Goal: Task Accomplishment & Management: Use online tool/utility

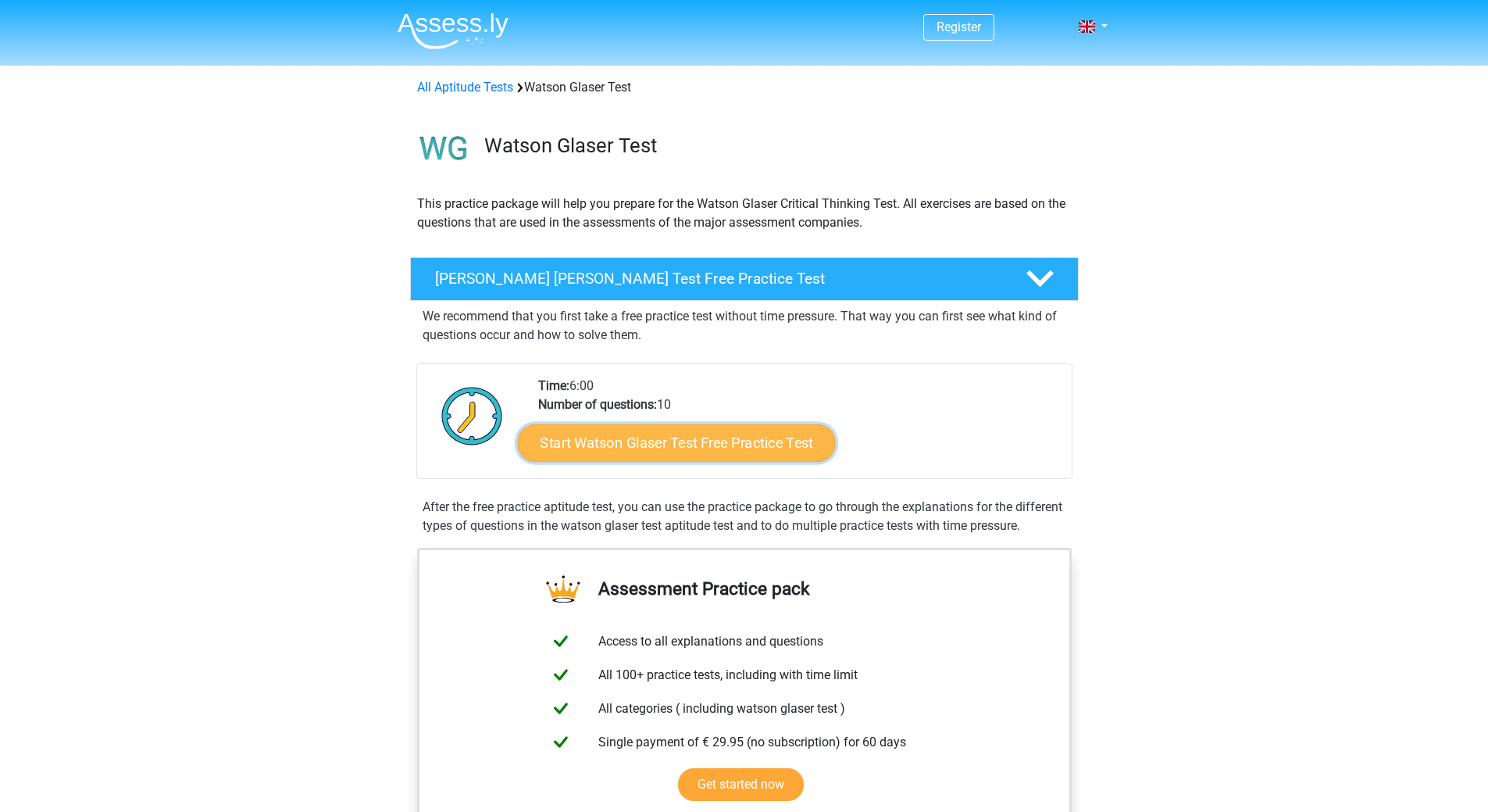
click at [617, 440] on link "Start Watson Glaser Test Free Practice Test" at bounding box center [676, 443] width 318 height 37
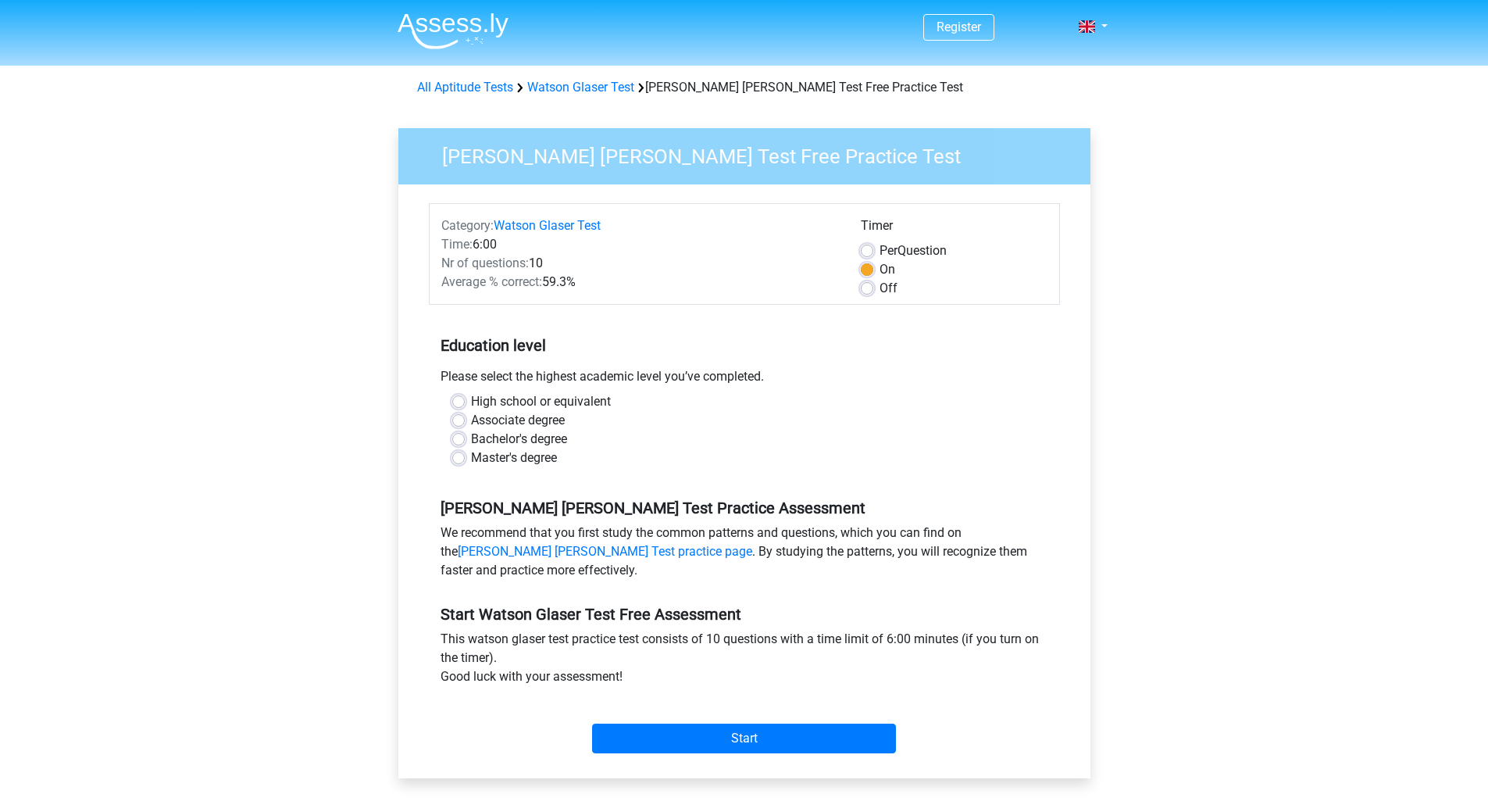
drag, startPoint x: 454, startPoint y: 436, endPoint x: 581, endPoint y: 436, distance: 127.0
click at [471, 436] on label "Bachelor's degree" at bounding box center [519, 439] width 97 height 19
click at [458, 436] on input "Bachelor's degree" at bounding box center [458, 438] width 13 height 16
radio input "true"
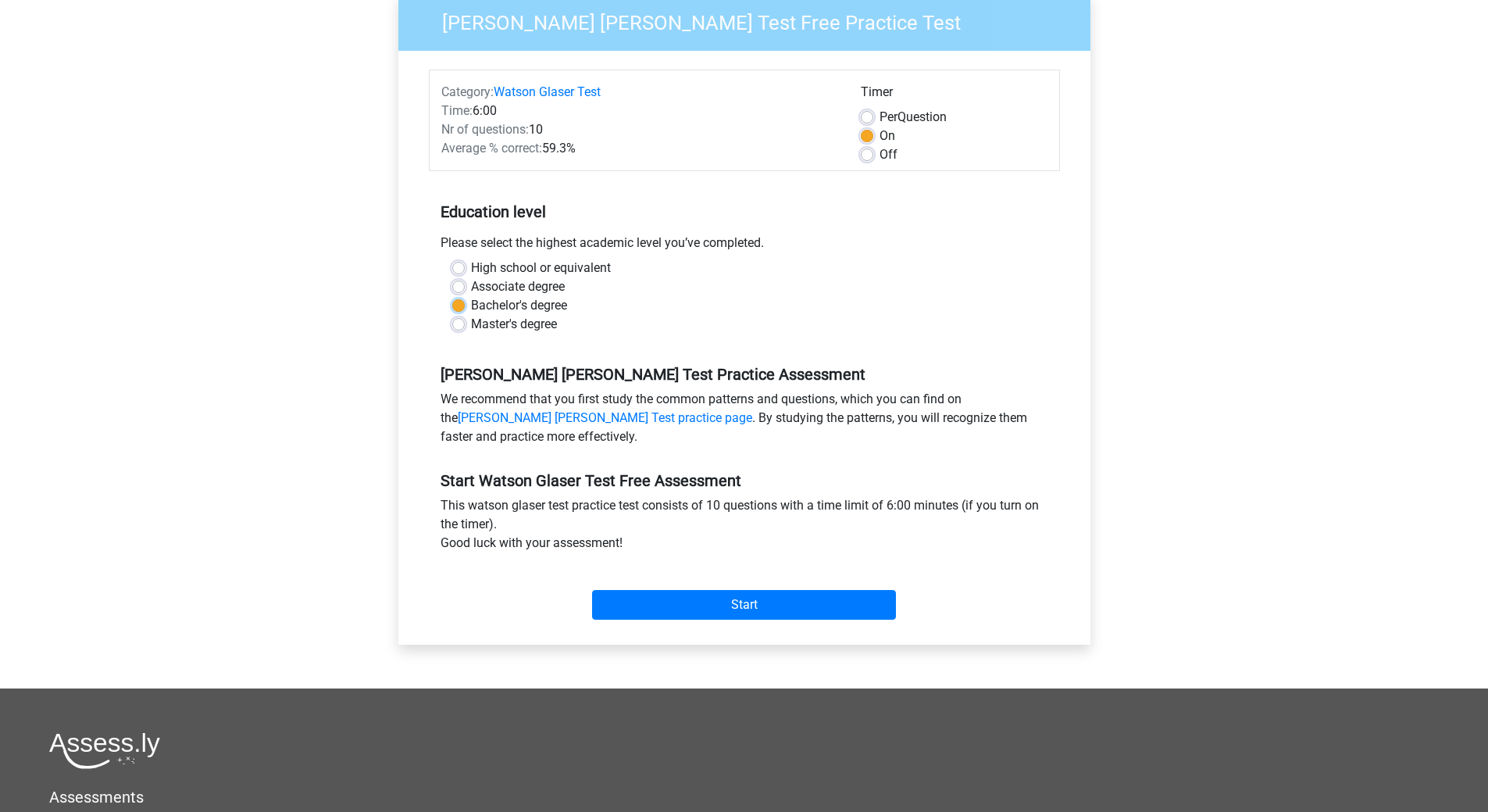
scroll to position [157, 0]
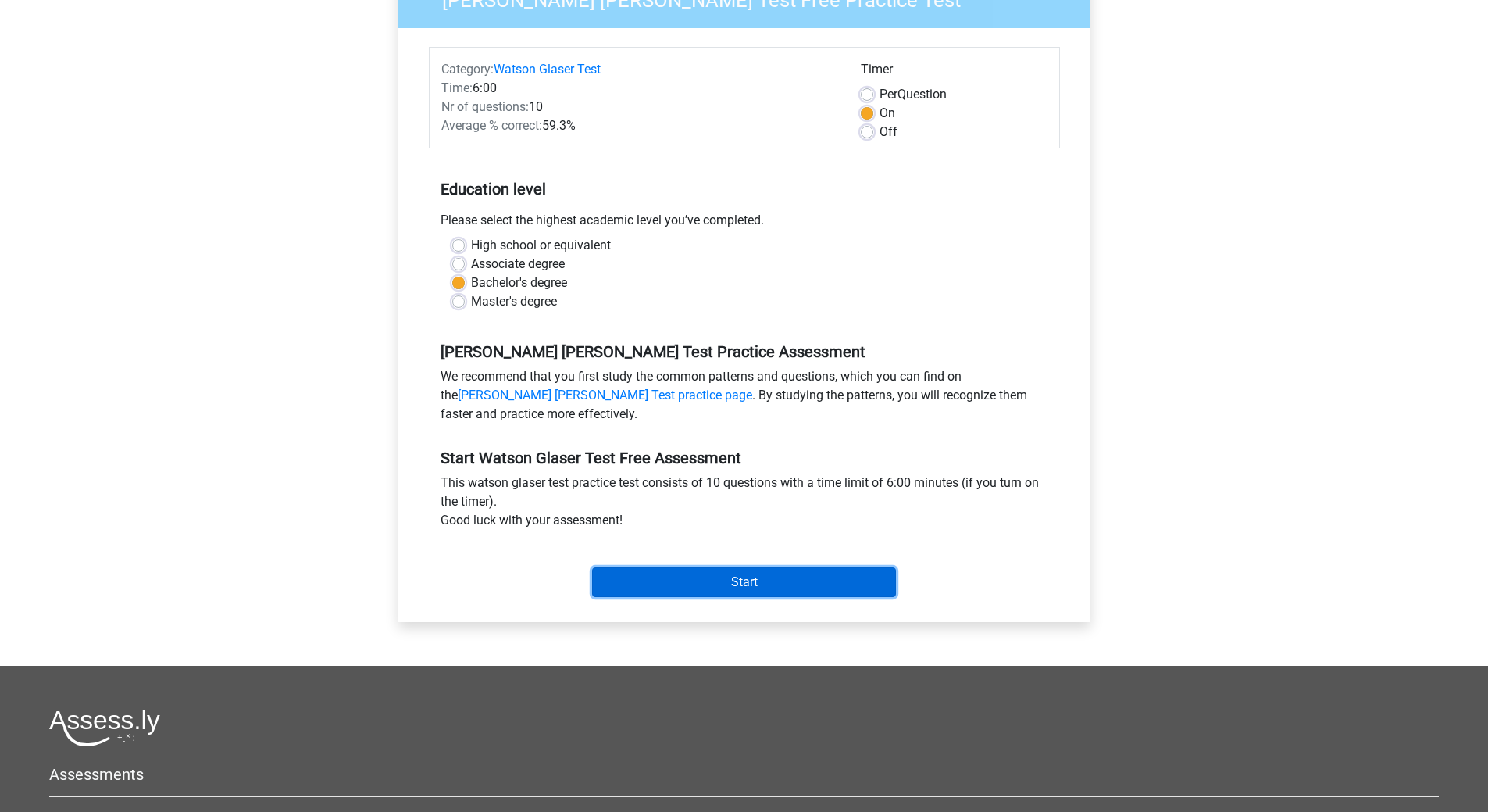
click at [753, 574] on input "Start" at bounding box center [744, 582] width 304 height 30
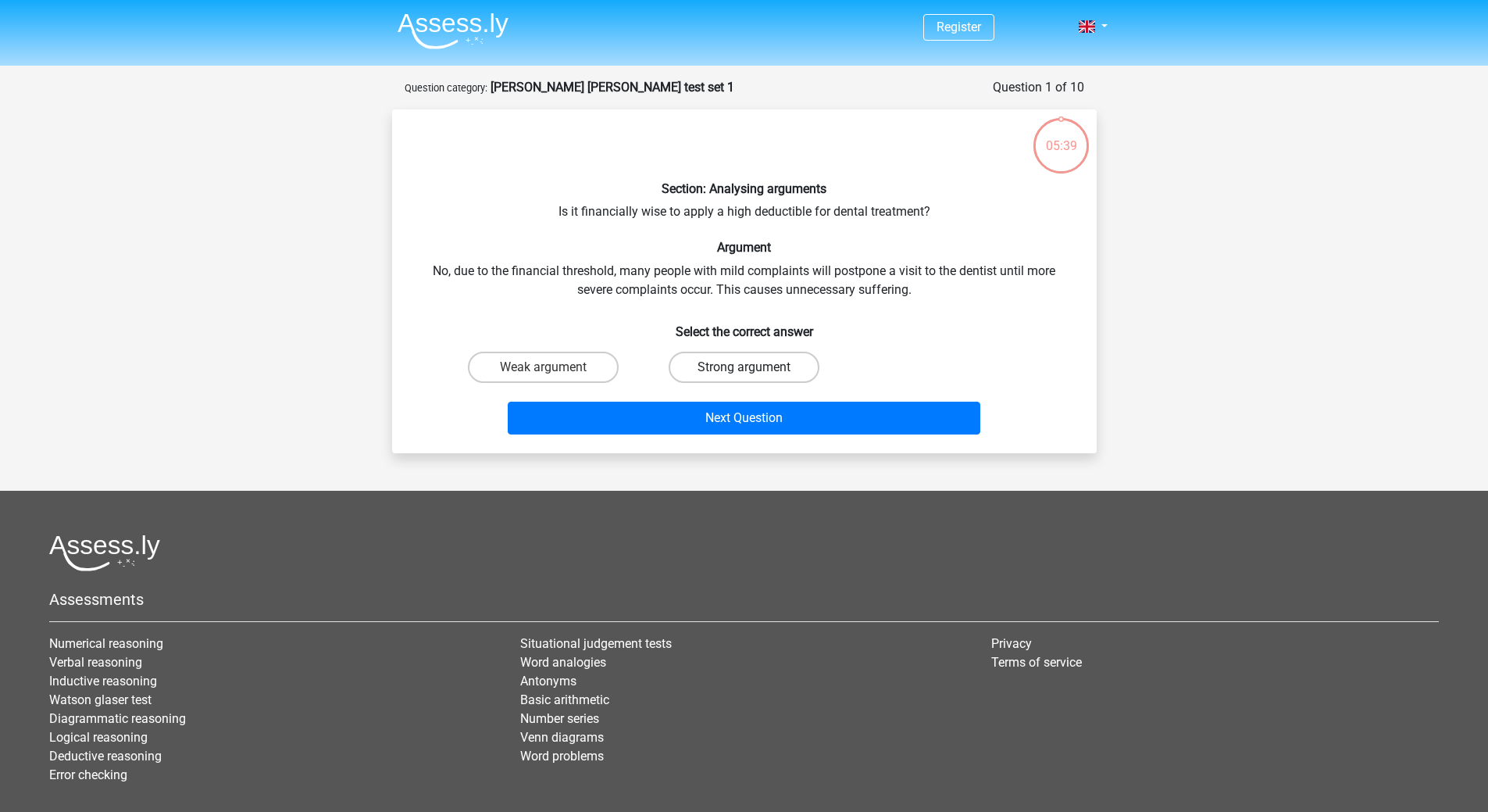
click at [700, 370] on label "Strong argument" at bounding box center [744, 368] width 151 height 32
click at [744, 370] on input "Strong argument" at bounding box center [749, 372] width 10 height 10
radio input "true"
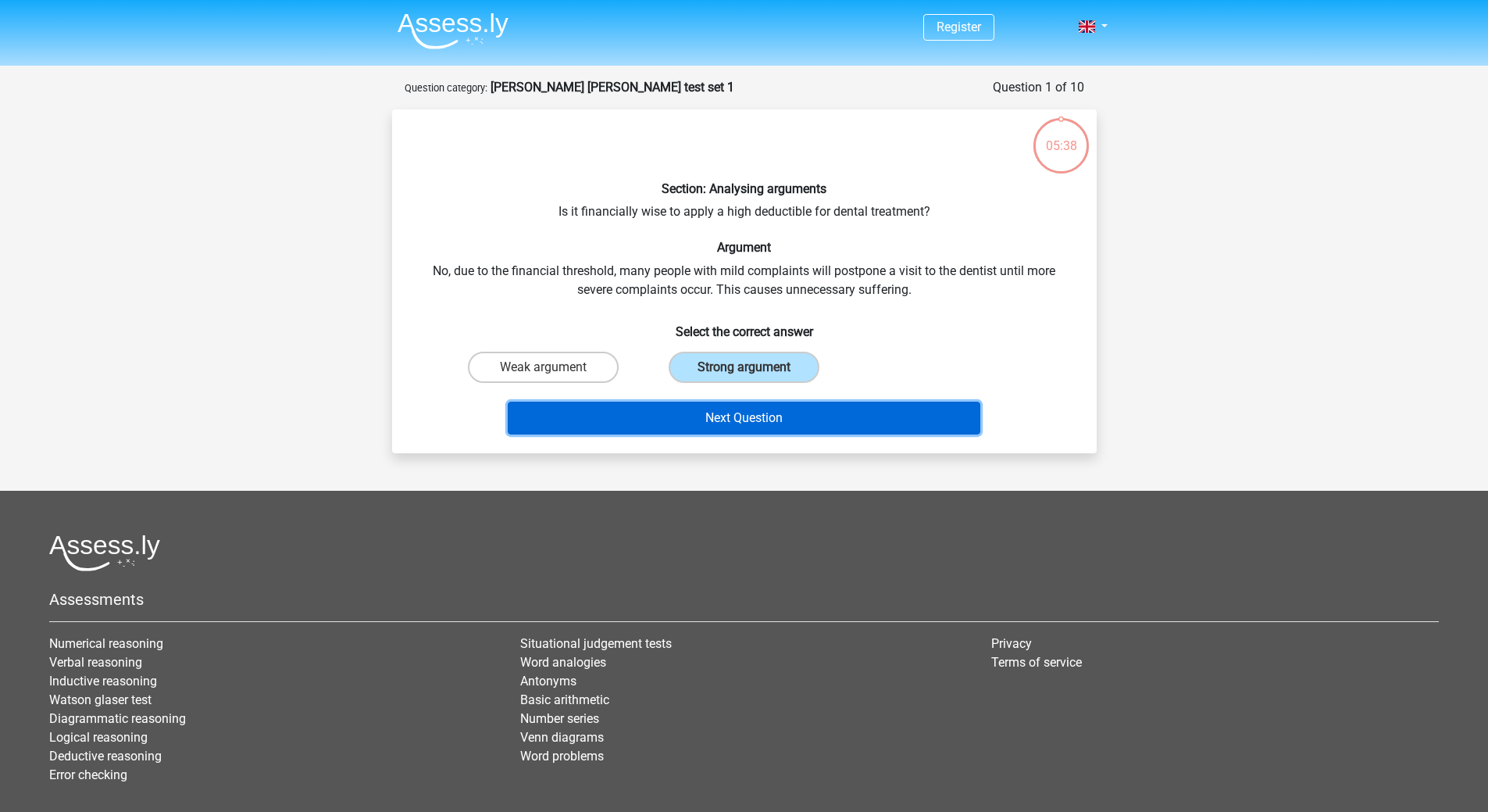
click at [764, 418] on button "Next Question" at bounding box center [744, 418] width 473 height 33
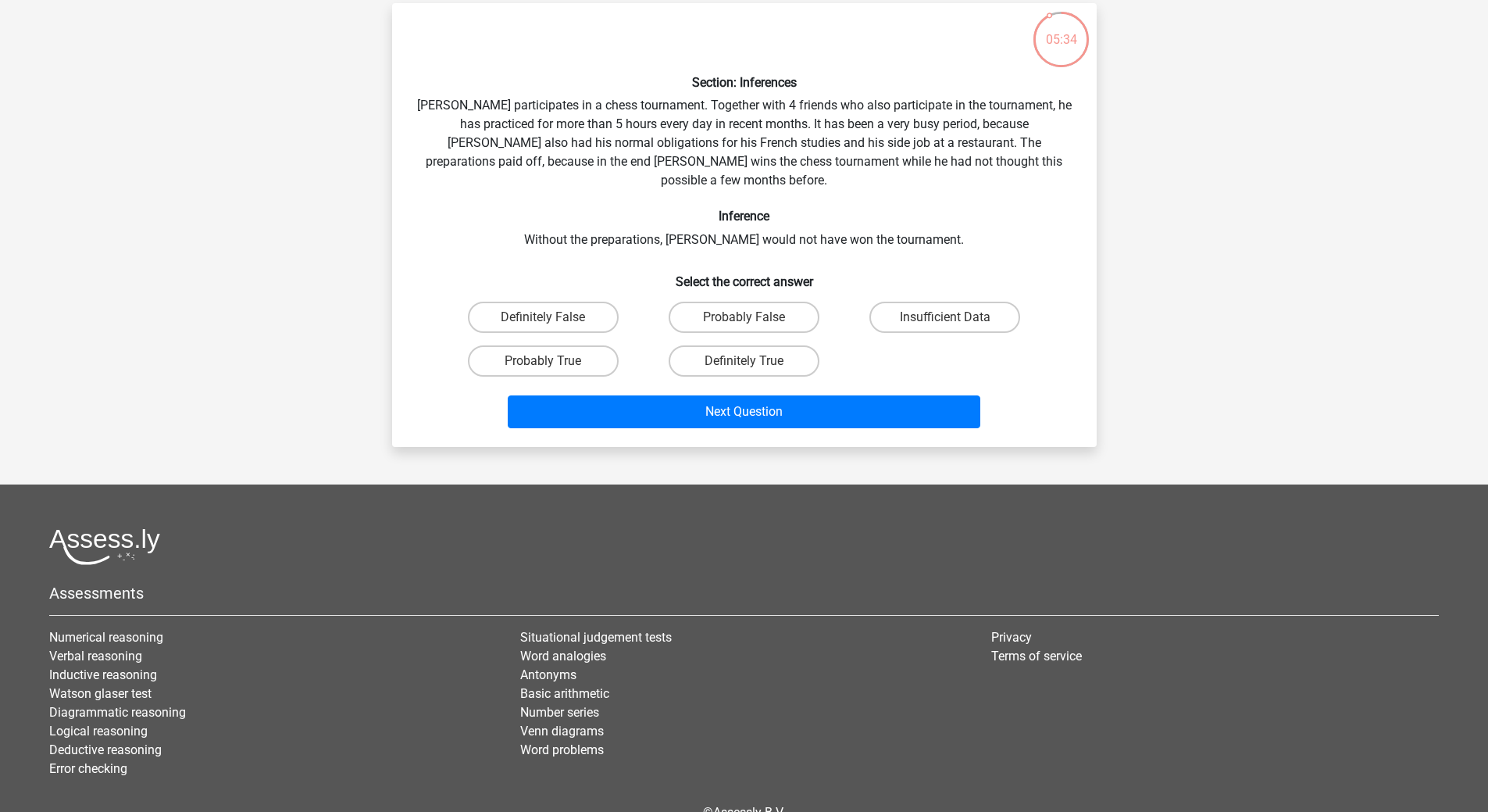
scroll to position [78, 0]
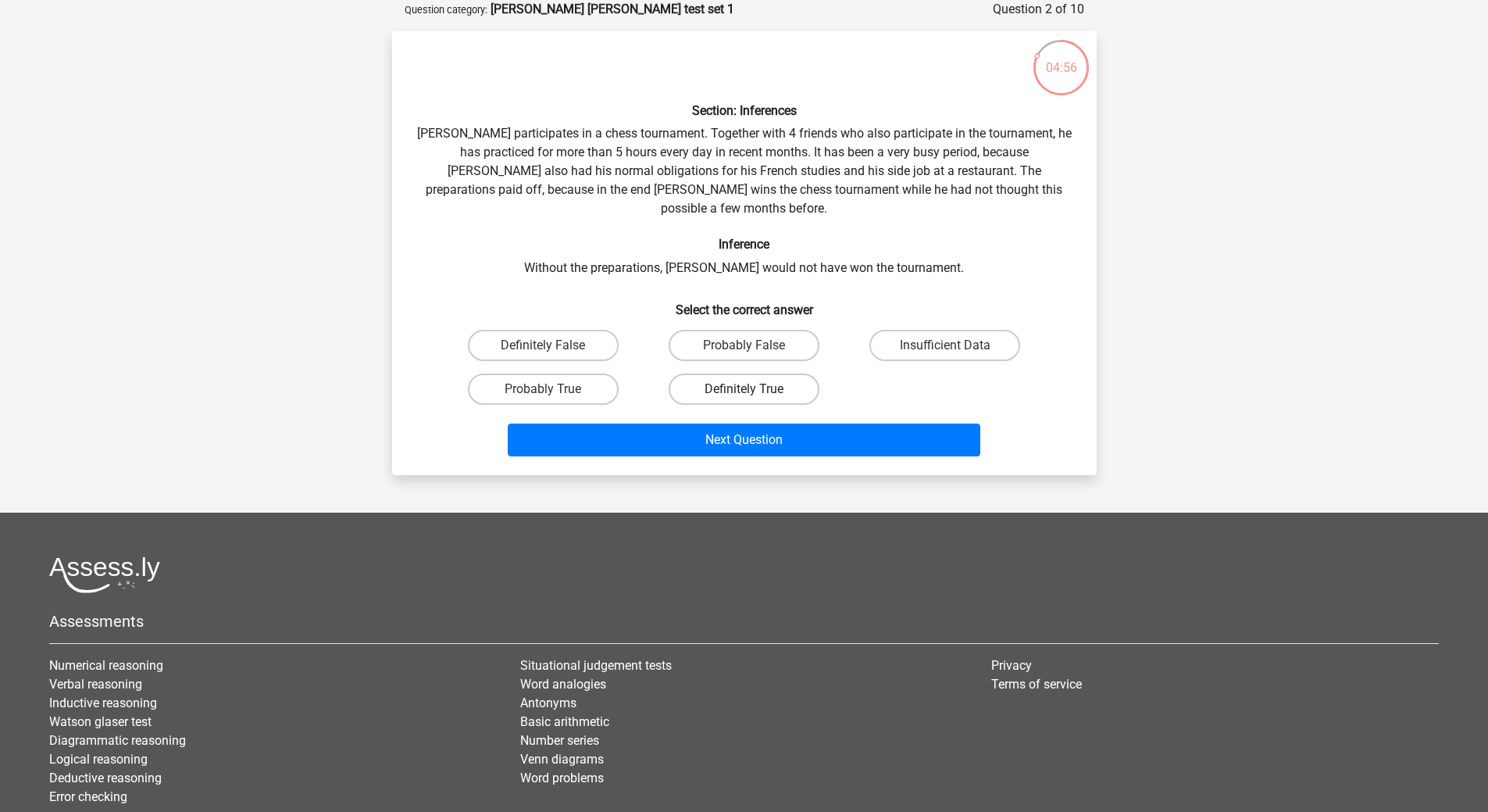
click at [772, 373] on label "Definitely True" at bounding box center [744, 389] width 151 height 32
click at [754, 389] on input "Definitely True" at bounding box center [749, 394] width 10 height 10
radio input "true"
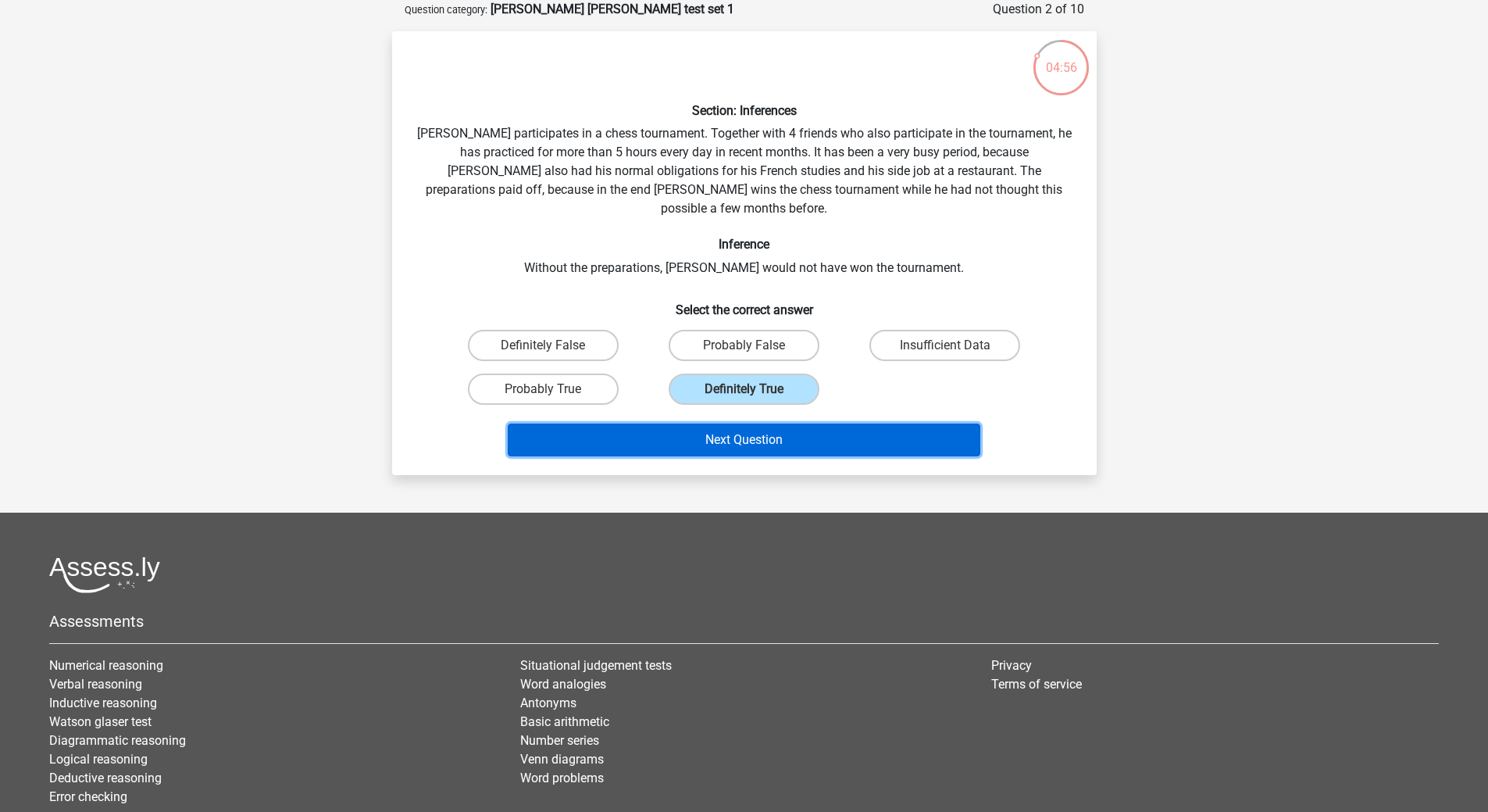
click at [773, 424] on button "Next Question" at bounding box center [744, 440] width 473 height 33
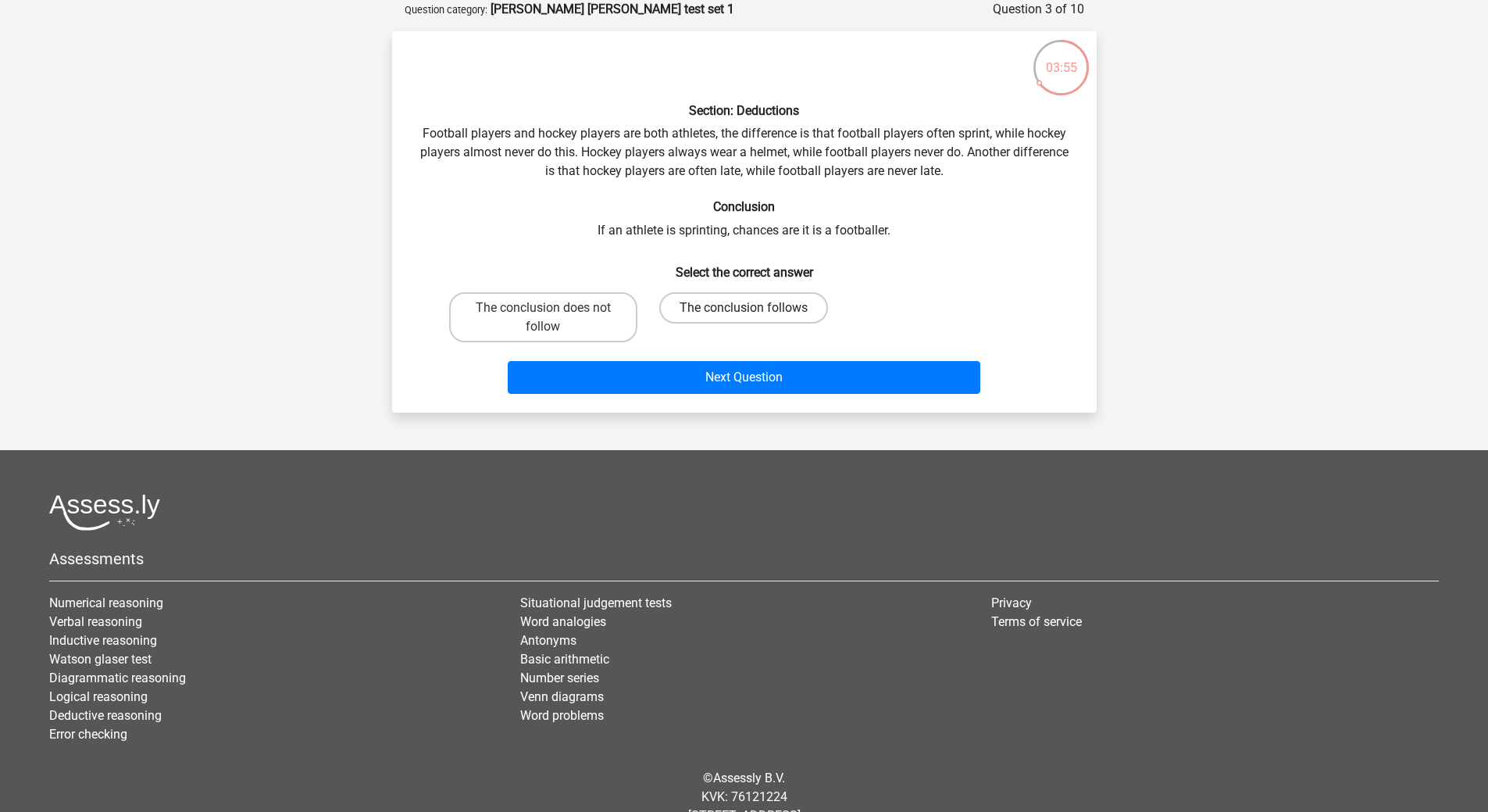
click at [783, 308] on label "The conclusion follows" at bounding box center [743, 308] width 169 height 32
click at [754, 308] on input "The conclusion follows" at bounding box center [749, 312] width 10 height 10
radio input "true"
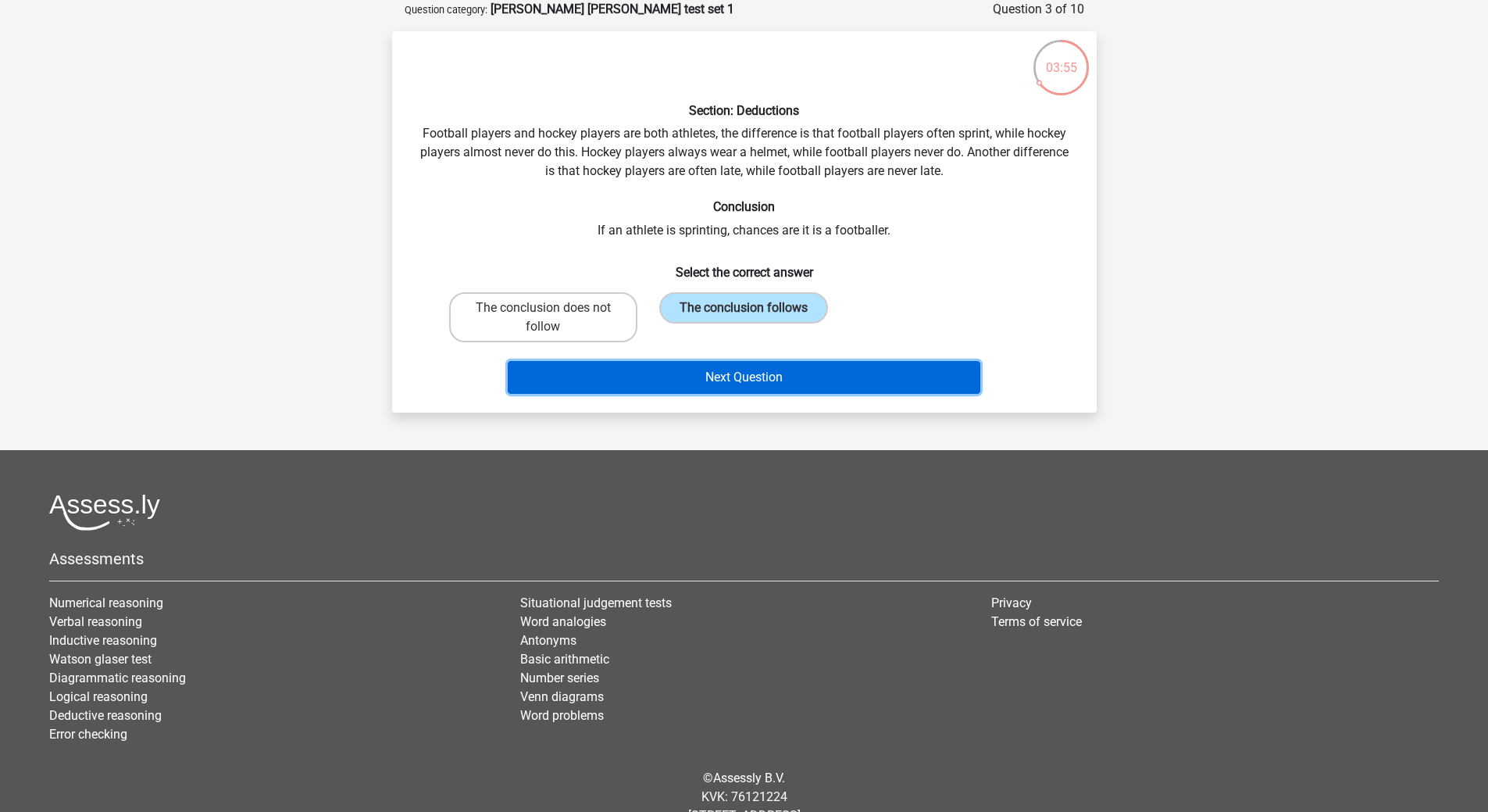
click at [794, 369] on button "Next Question" at bounding box center [744, 376] width 473 height 33
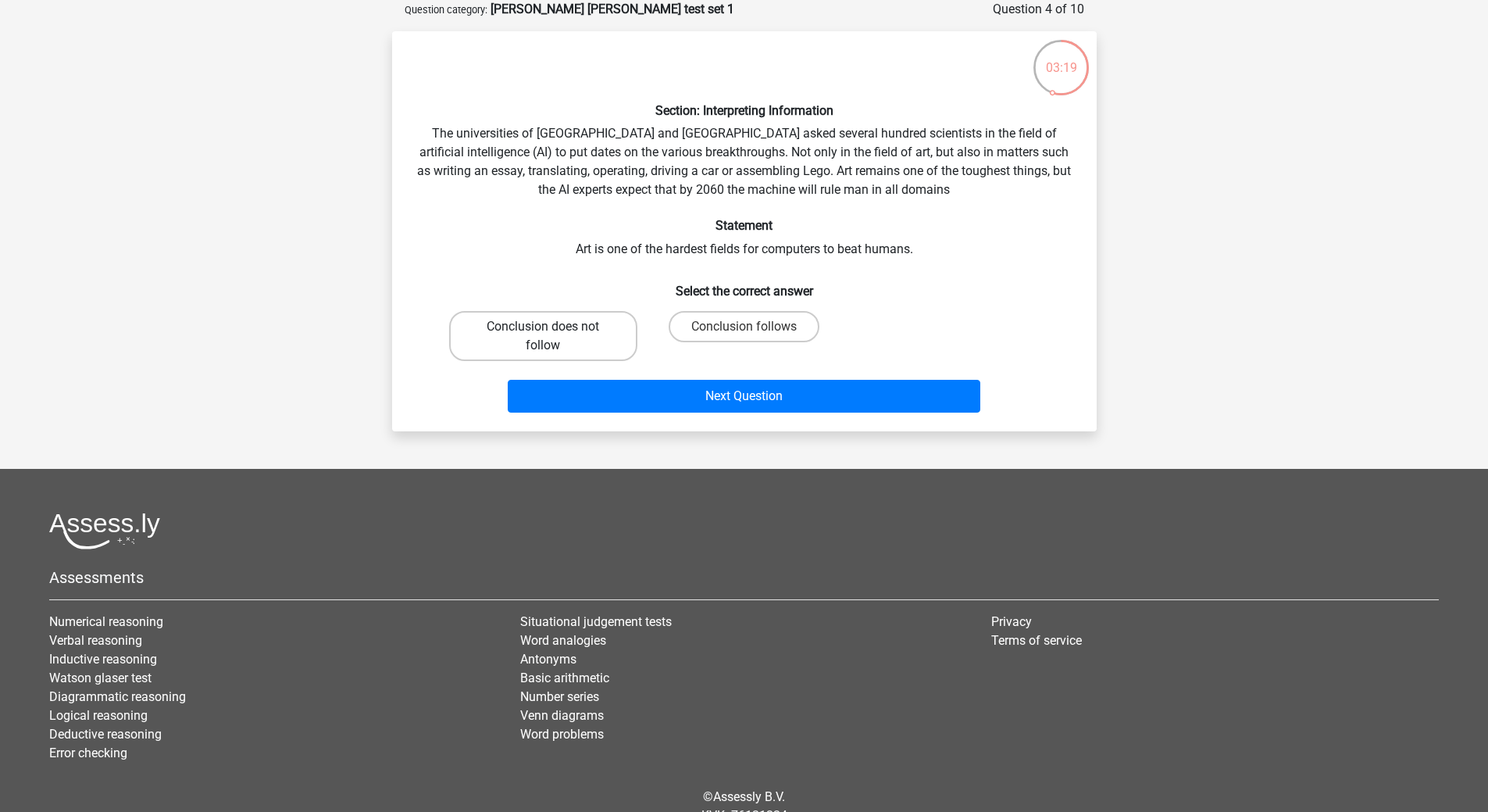
click at [541, 346] on label "Conclusion does not follow" at bounding box center [543, 336] width 188 height 50
click at [543, 337] on input "Conclusion does not follow" at bounding box center [548, 331] width 10 height 10
radio input "true"
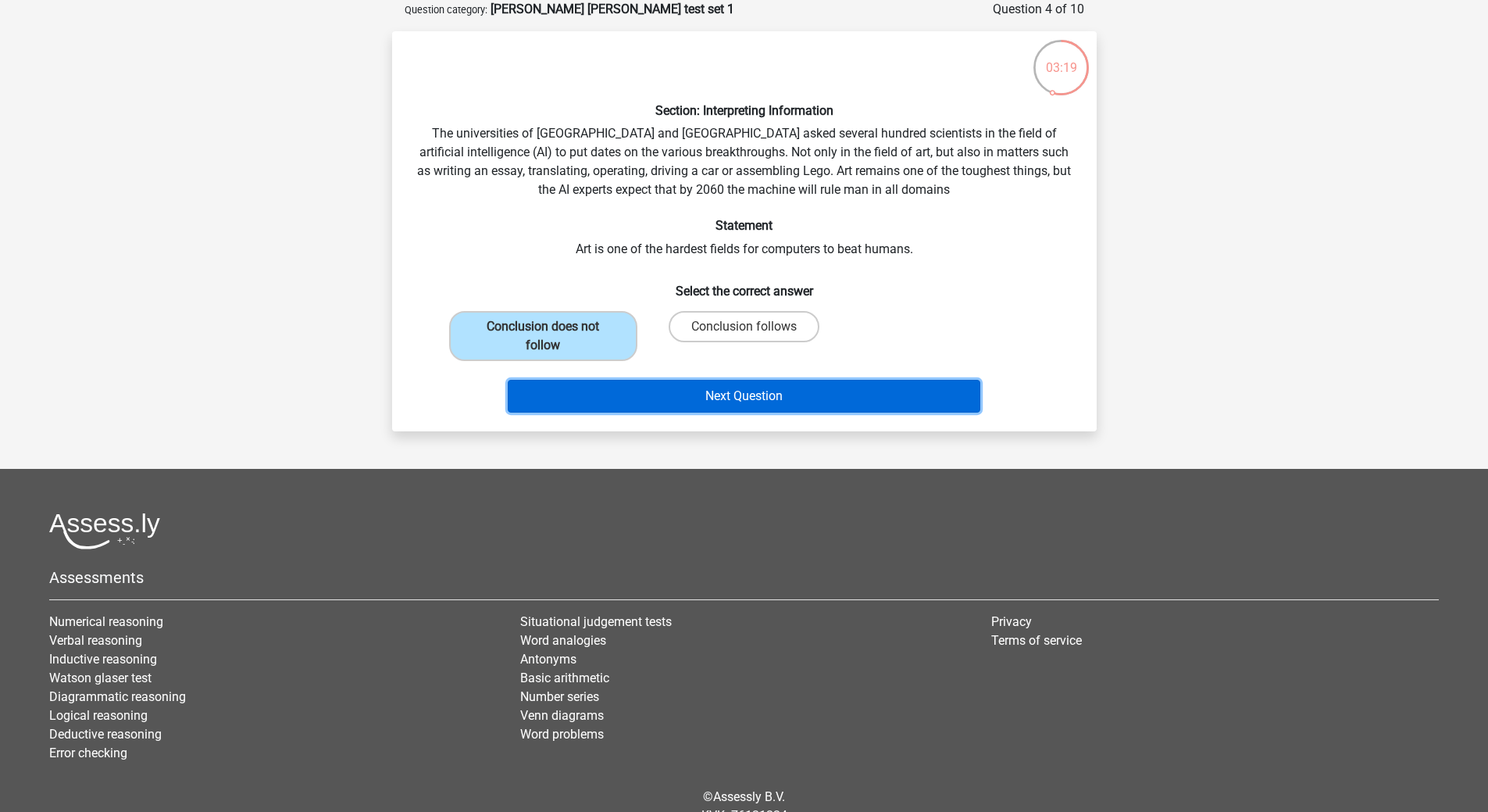
click at [787, 391] on button "Next Question" at bounding box center [744, 395] width 473 height 33
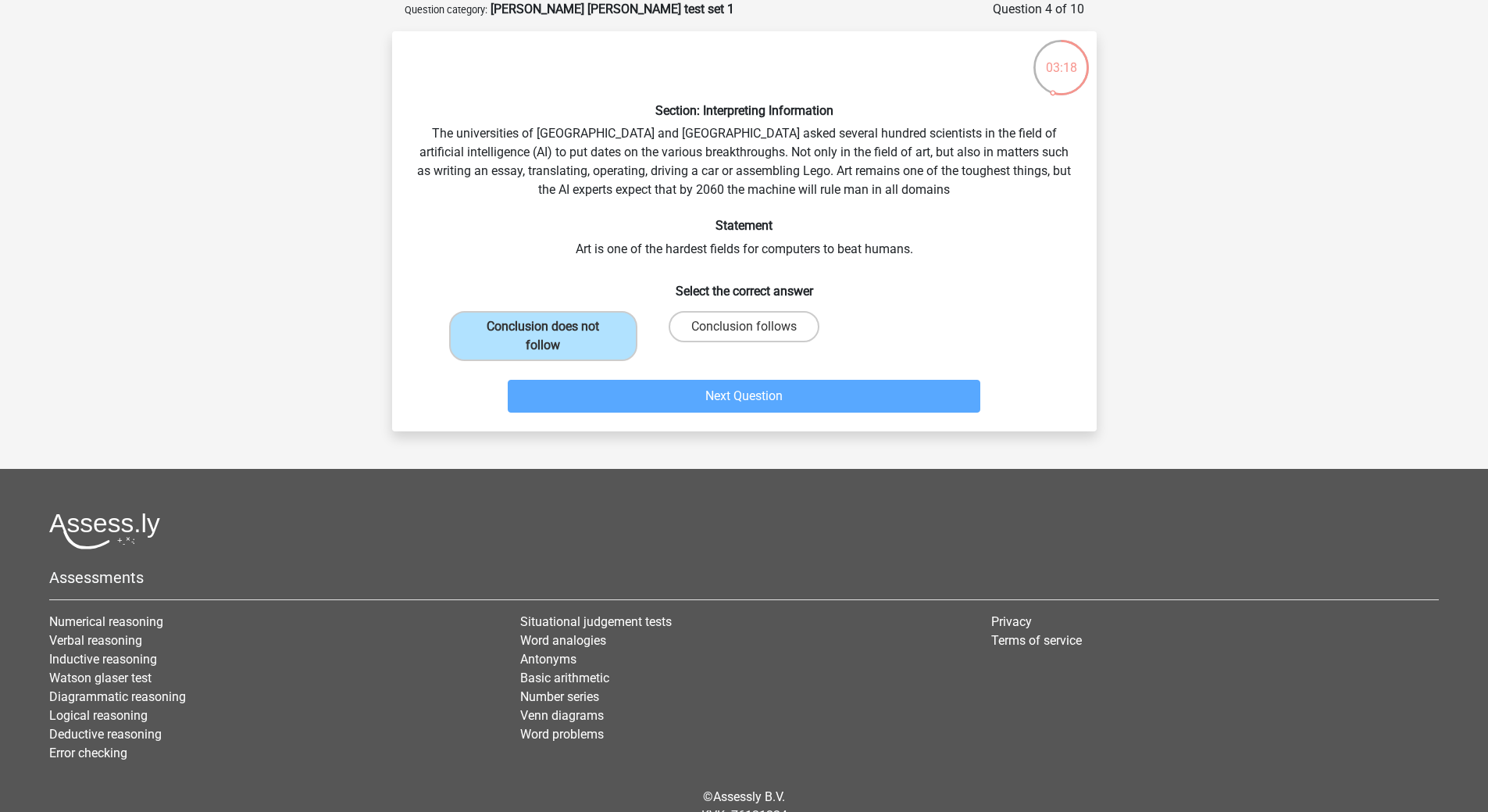
scroll to position [73, 0]
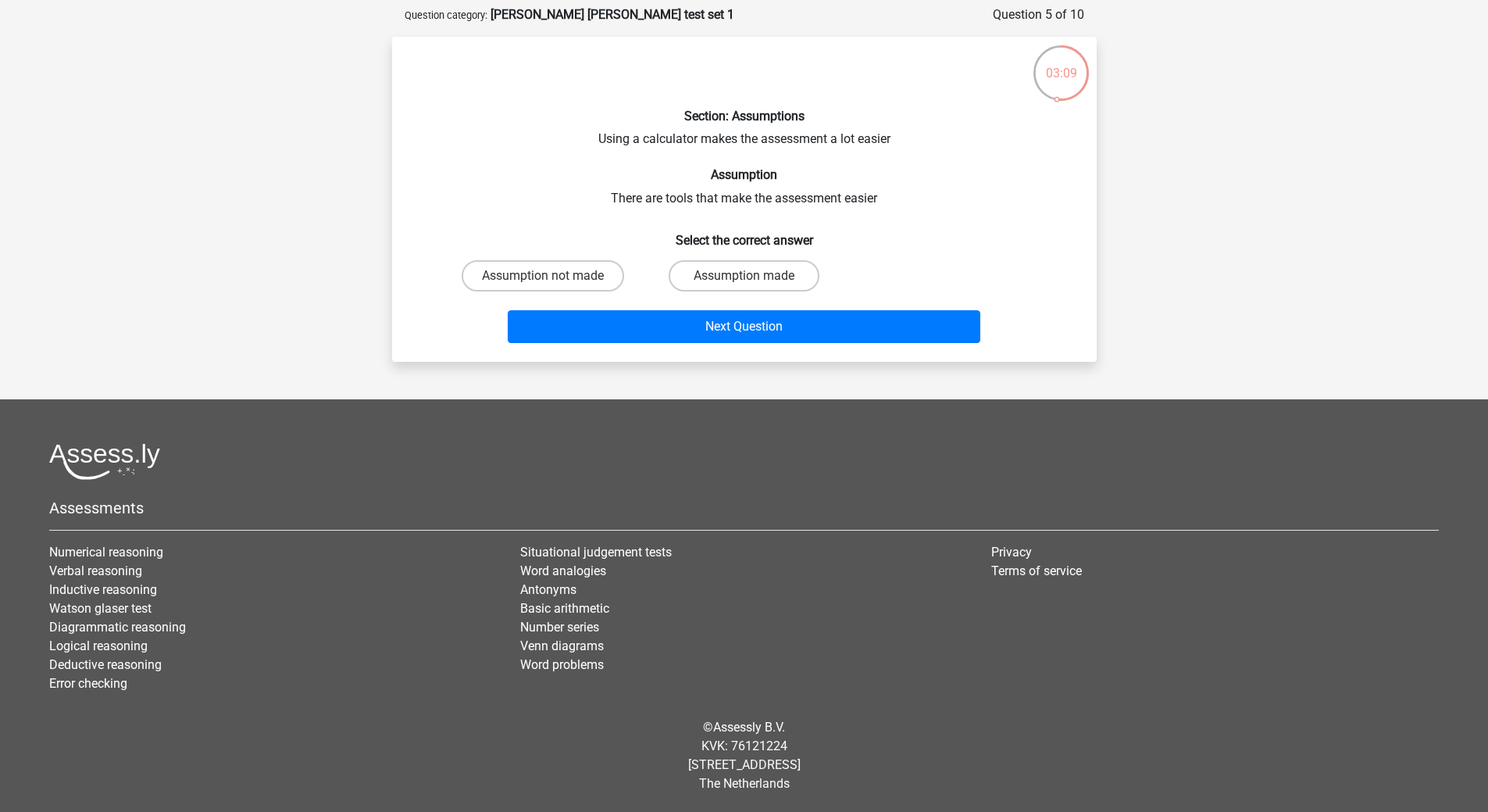
click at [749, 278] on input "Assumption made" at bounding box center [749, 281] width 10 height 10
radio input "true"
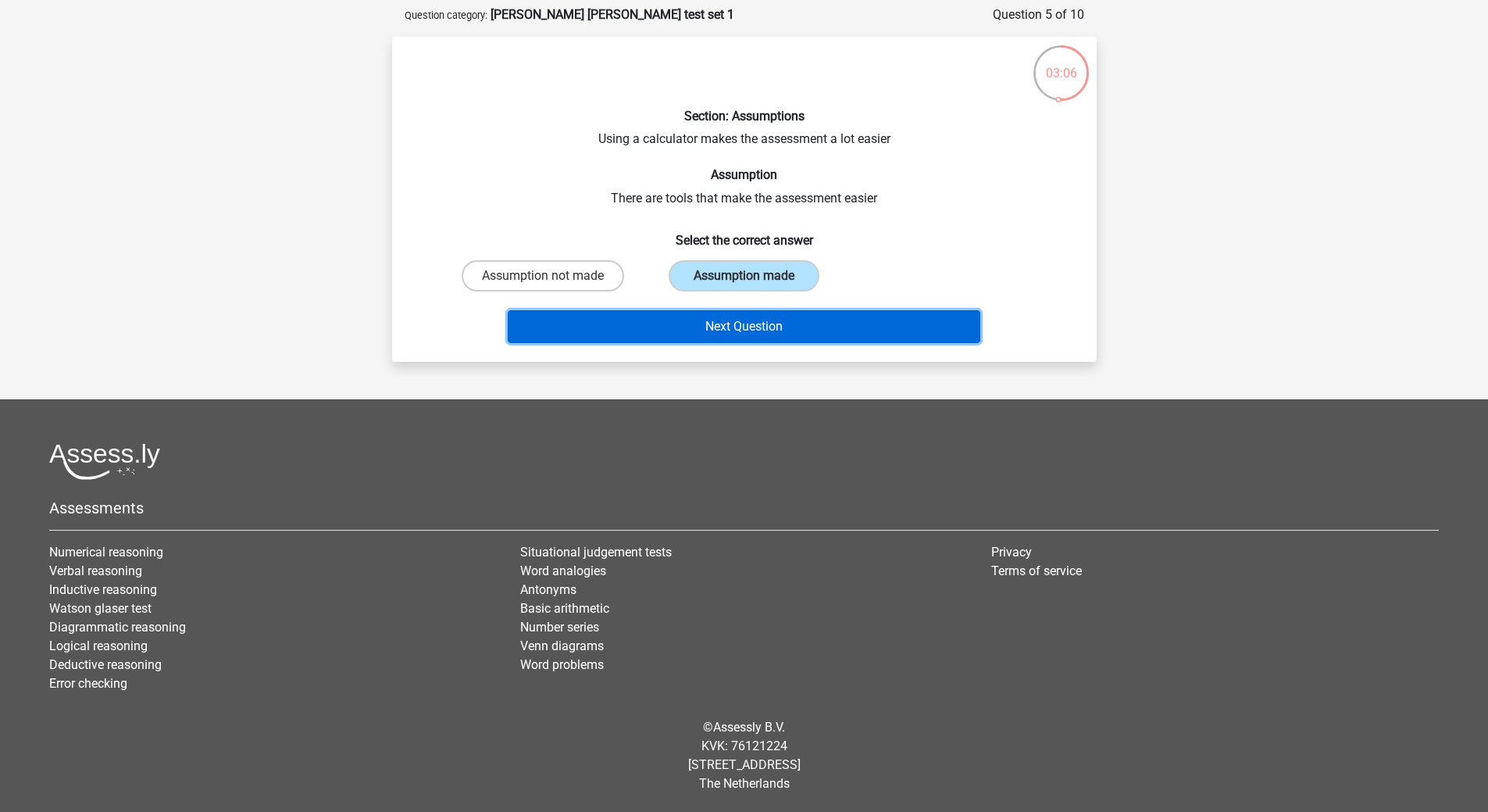
click at [799, 318] on button "Next Question" at bounding box center [744, 326] width 473 height 33
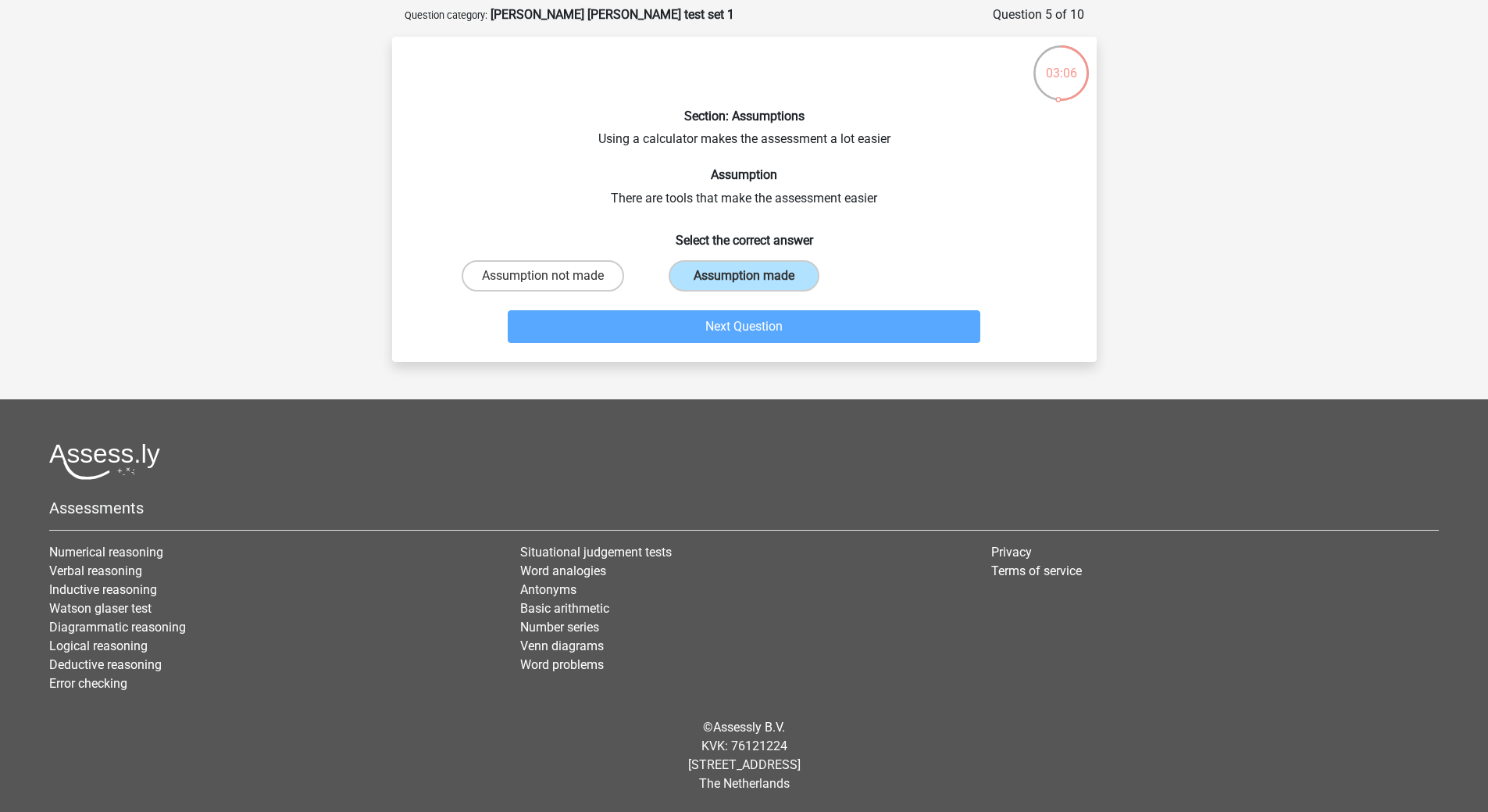
scroll to position [78, 0]
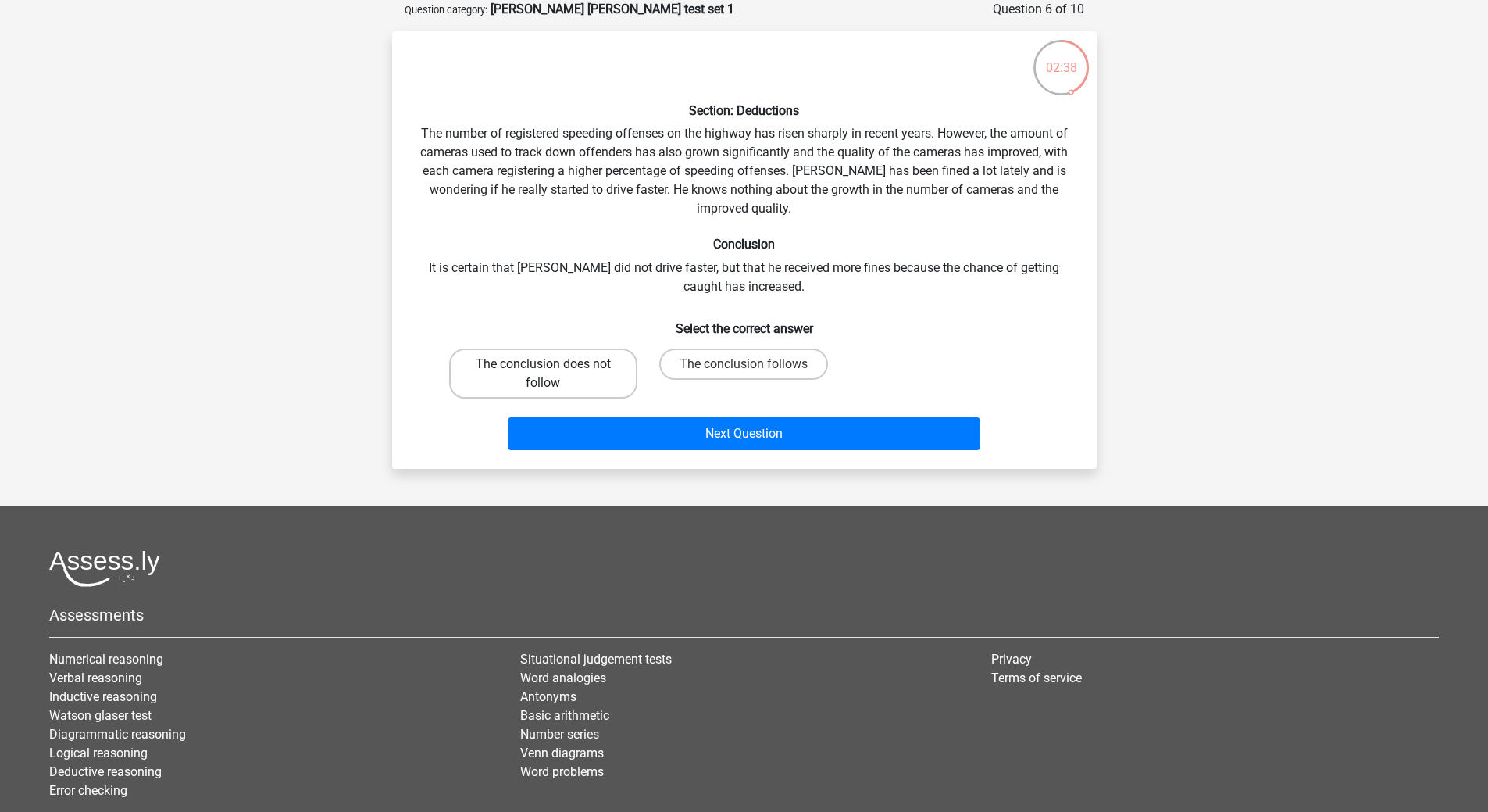
drag, startPoint x: 529, startPoint y: 372, endPoint x: 548, endPoint y: 375, distance: 19.2
click at [530, 372] on label "The conclusion does not follow" at bounding box center [543, 373] width 188 height 50
click at [543, 372] on input "The conclusion does not follow" at bounding box center [548, 369] width 10 height 10
radio input "true"
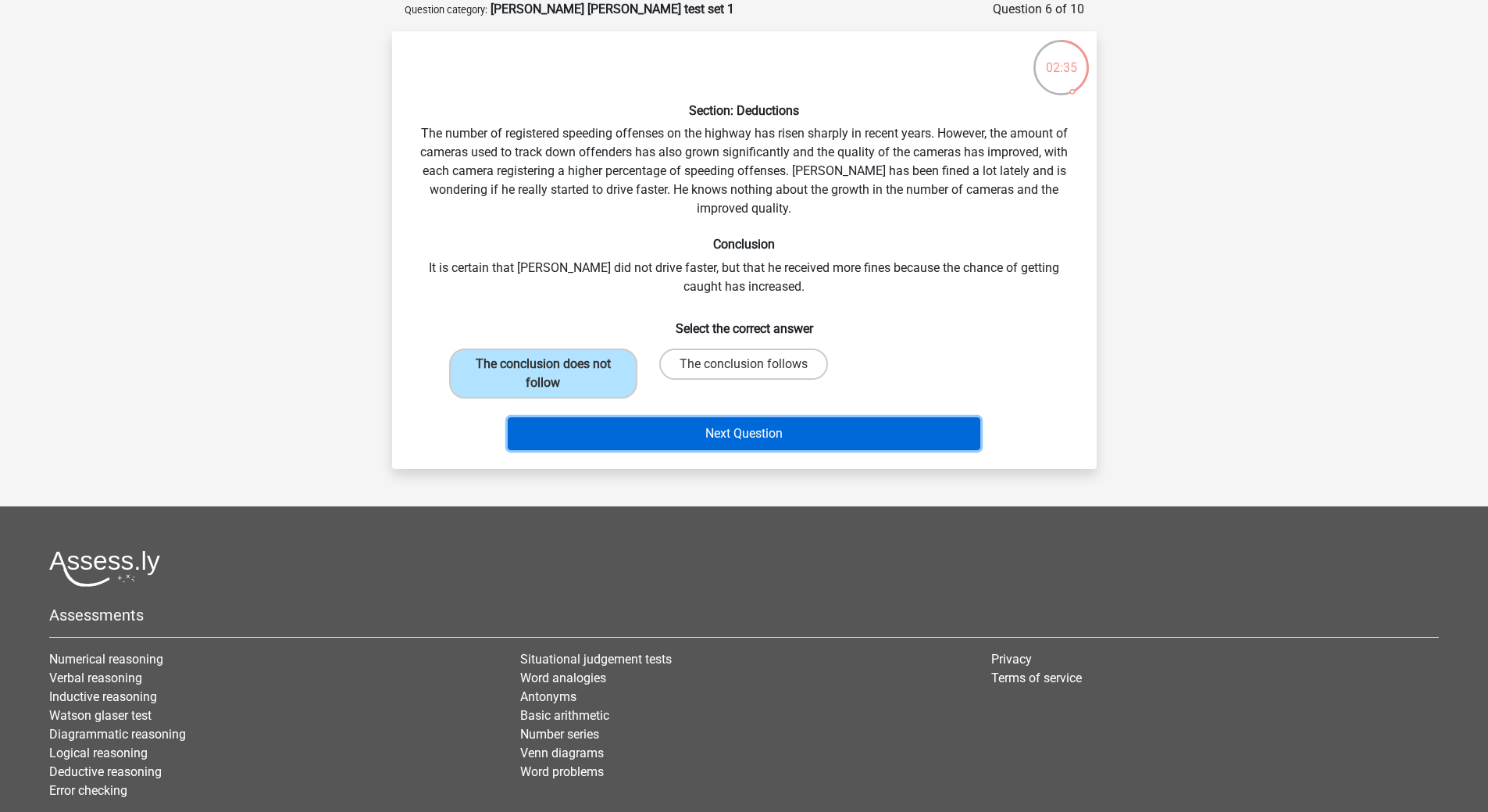
click at [779, 430] on button "Next Question" at bounding box center [744, 433] width 473 height 33
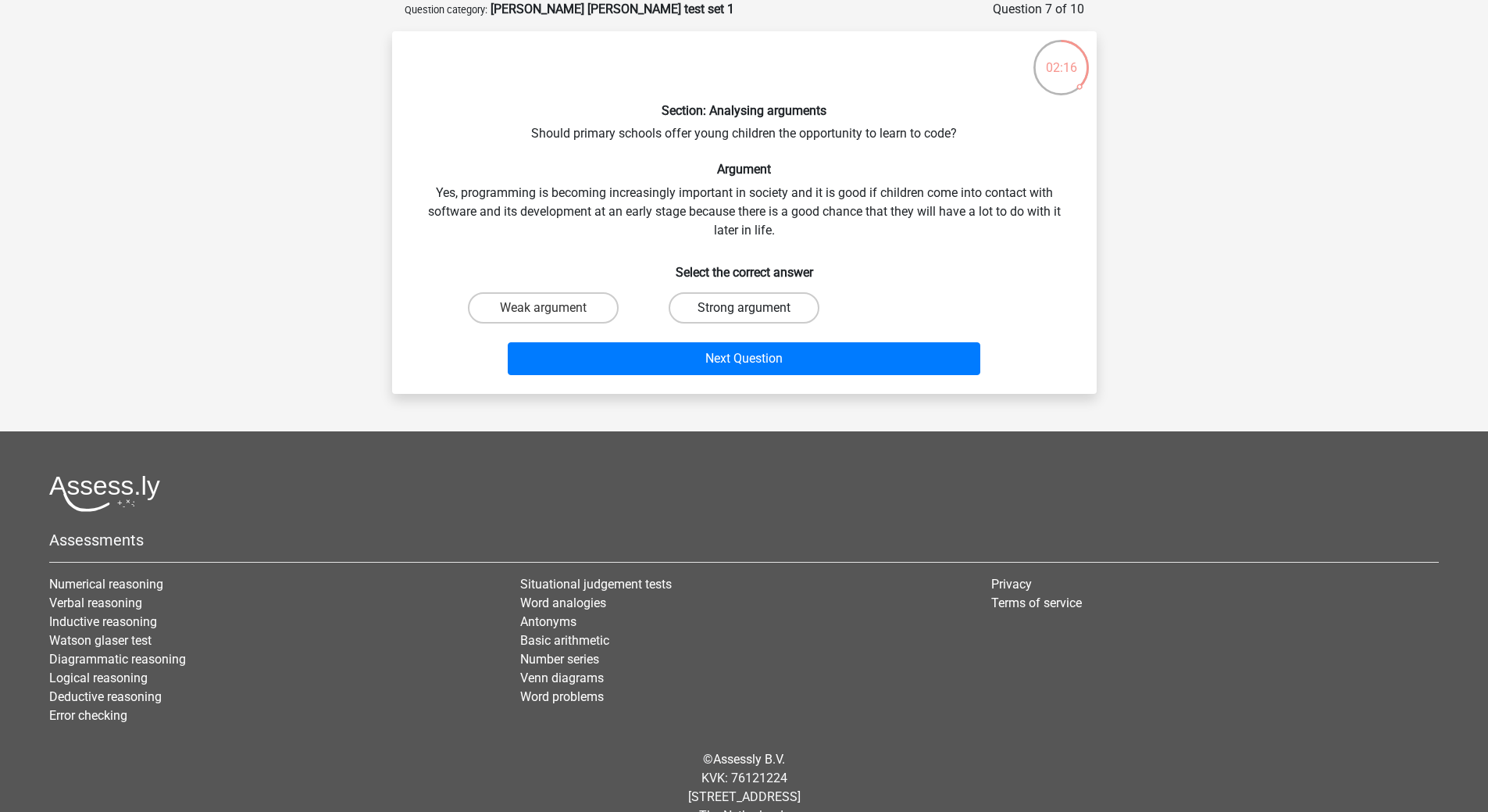
click at [695, 304] on label "Strong argument" at bounding box center [744, 308] width 151 height 32
click at [744, 307] on input "Strong argument" at bounding box center [749, 312] width 10 height 10
radio input "true"
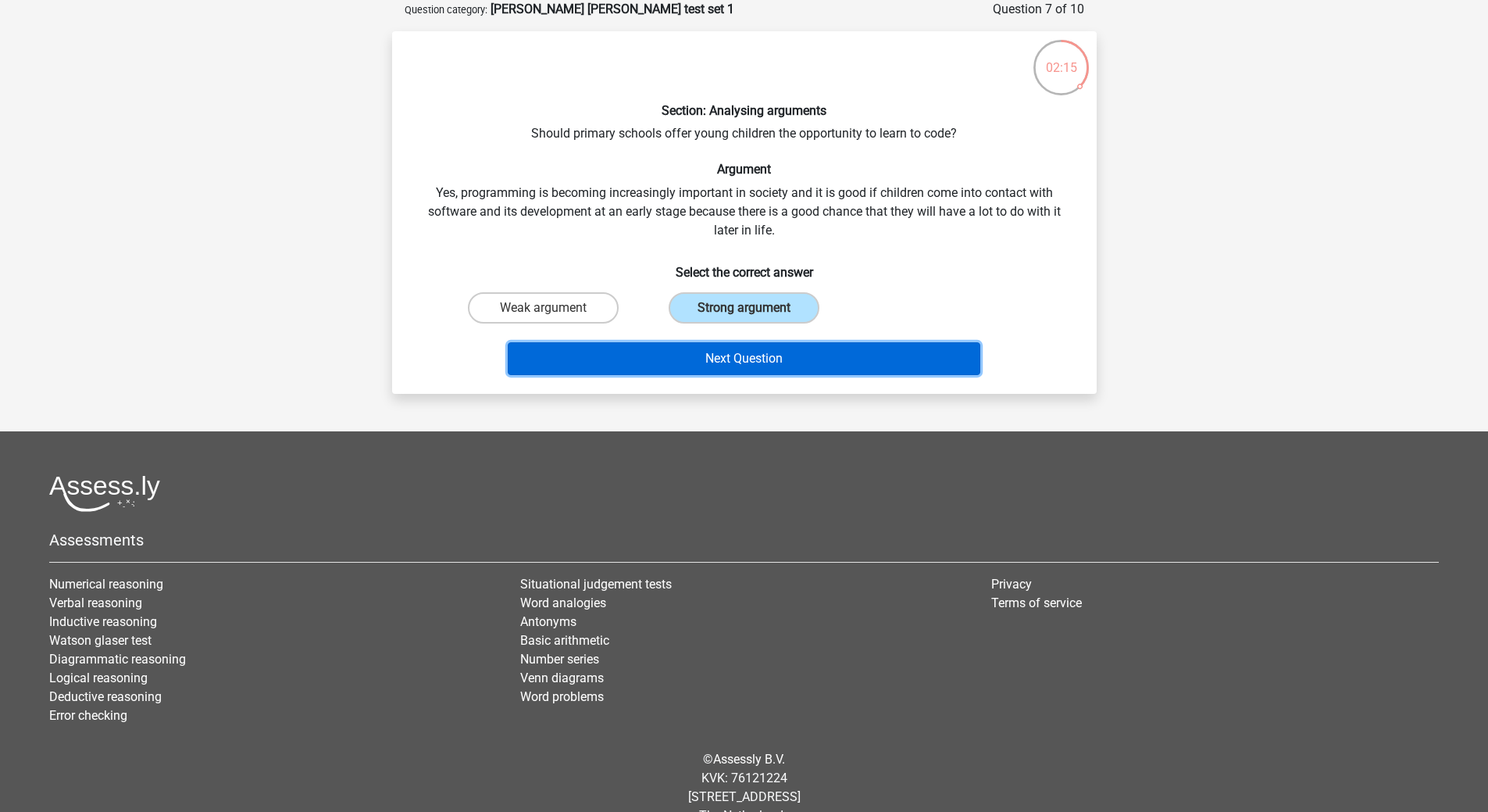
click at [708, 347] on button "Next Question" at bounding box center [744, 358] width 473 height 33
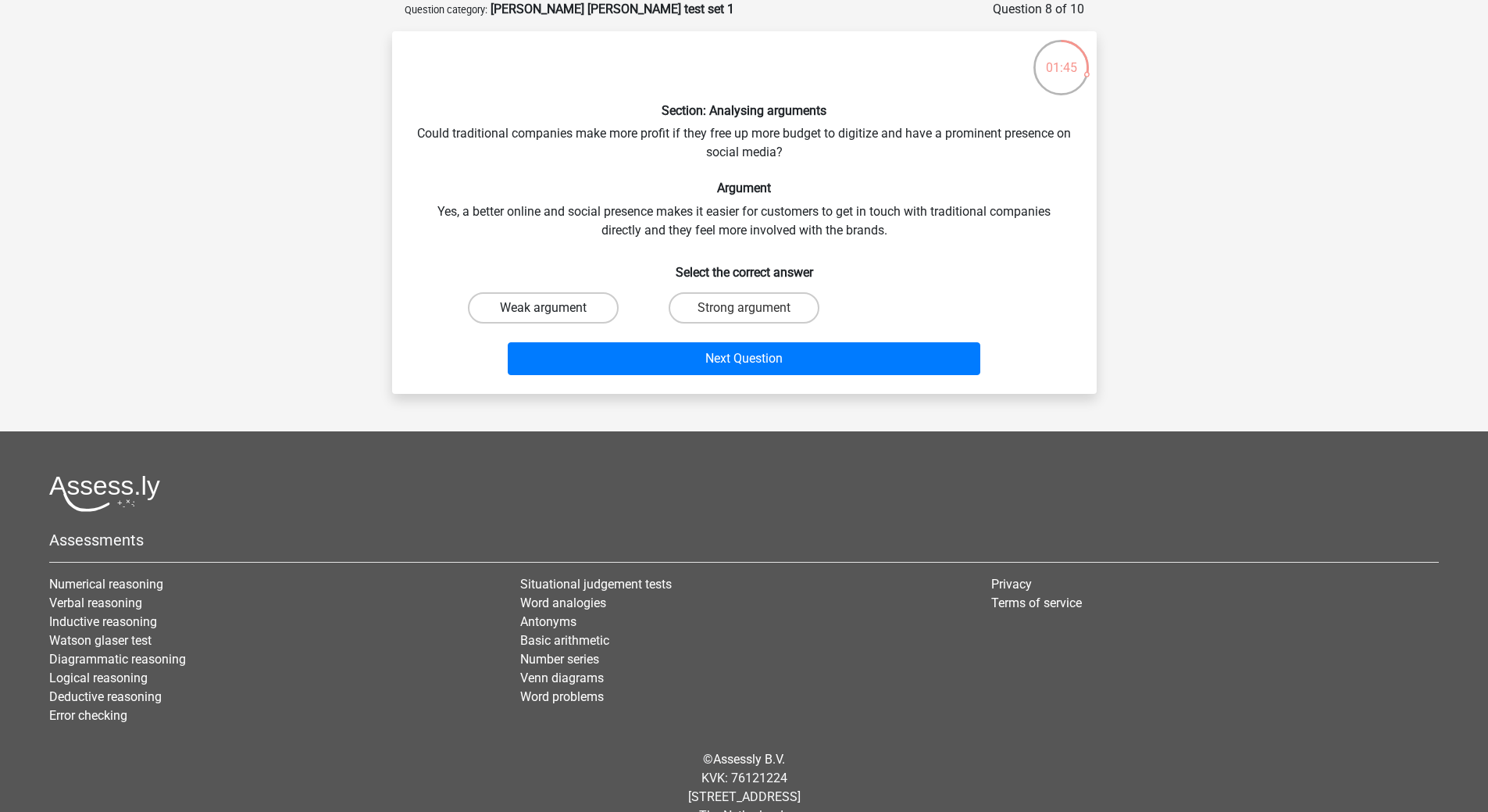
click at [571, 304] on label "Weak argument" at bounding box center [543, 308] width 151 height 32
click at [553, 307] on input "Weak argument" at bounding box center [548, 312] width 10 height 10
radio input "true"
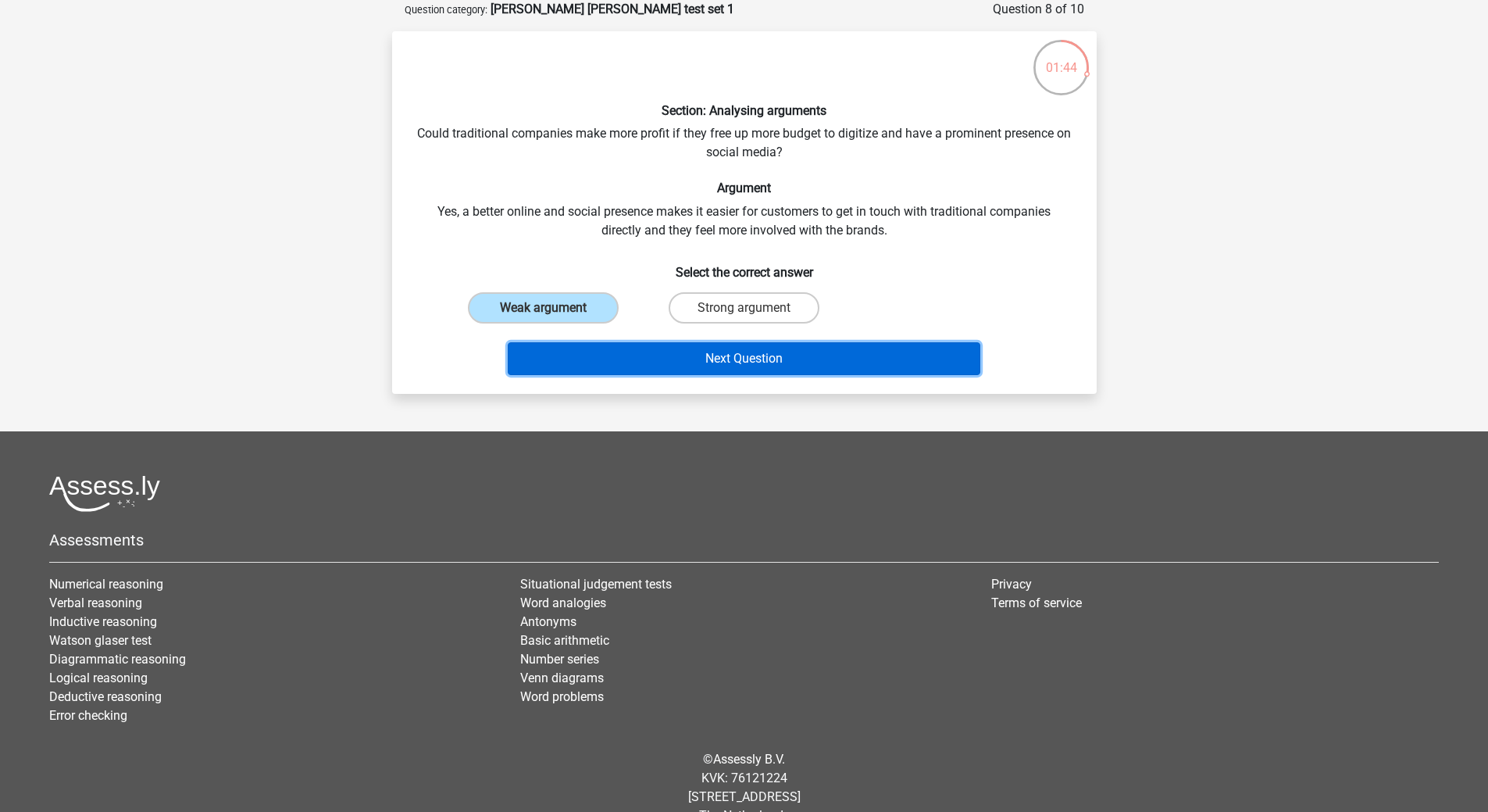
click at [684, 364] on button "Next Question" at bounding box center [744, 358] width 473 height 33
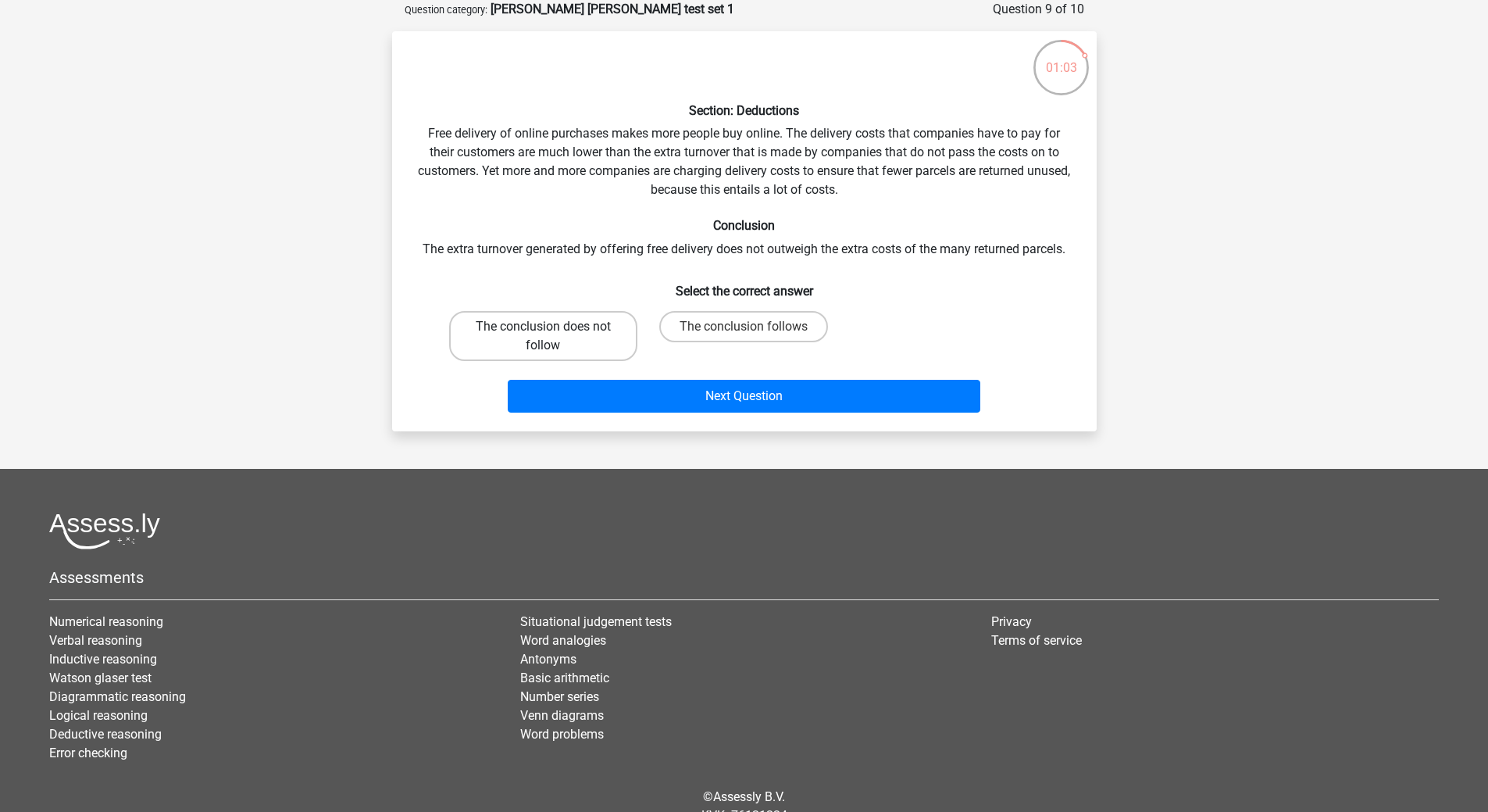
click at [584, 338] on label "The conclusion does not follow" at bounding box center [543, 336] width 188 height 50
click at [553, 337] on input "The conclusion does not follow" at bounding box center [548, 331] width 10 height 10
radio input "true"
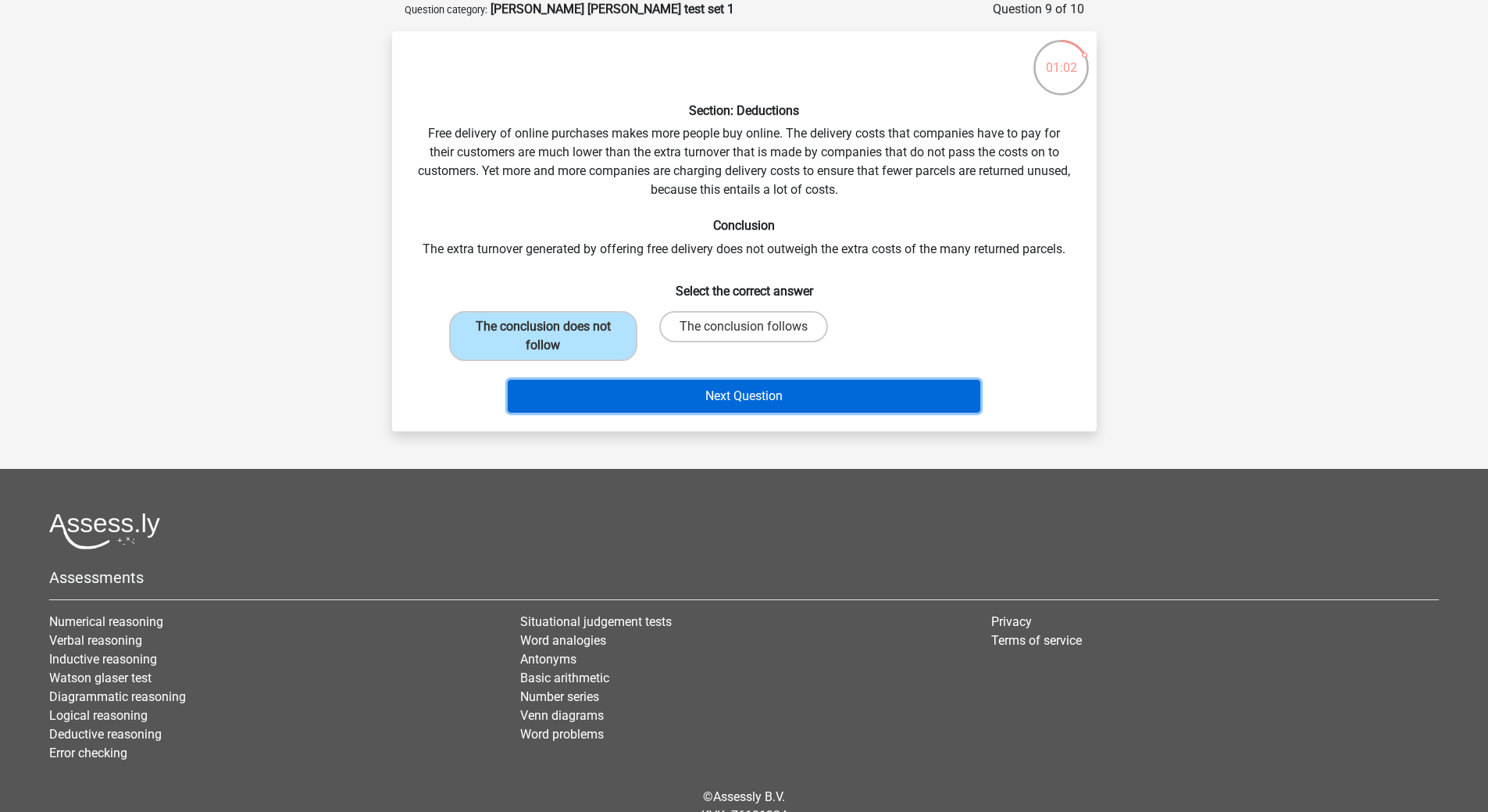
click at [703, 389] on button "Next Question" at bounding box center [744, 395] width 473 height 33
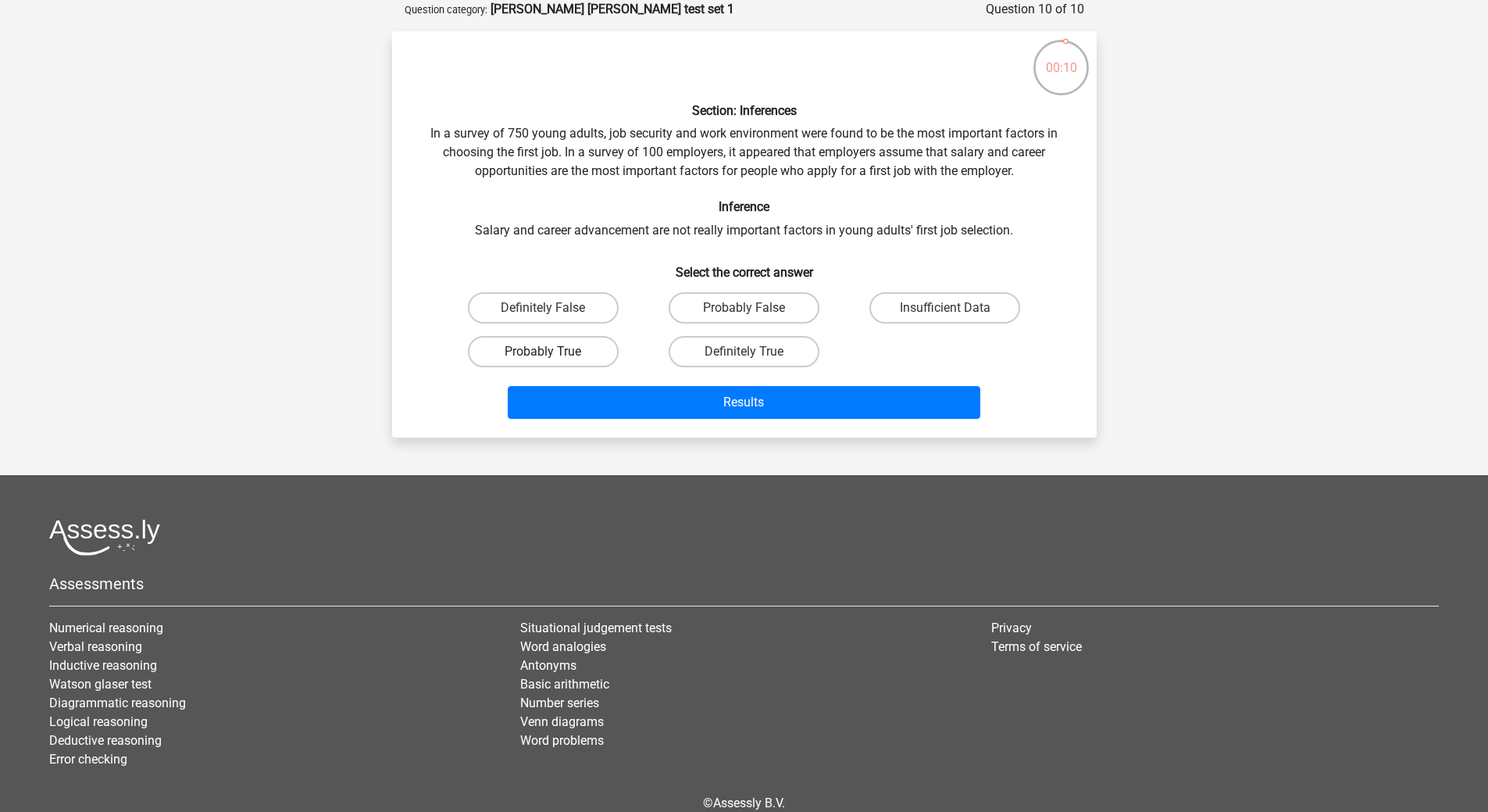
click at [531, 347] on label "Probably True" at bounding box center [543, 352] width 151 height 32
click at [543, 352] on input "Probably True" at bounding box center [548, 357] width 10 height 10
radio input "true"
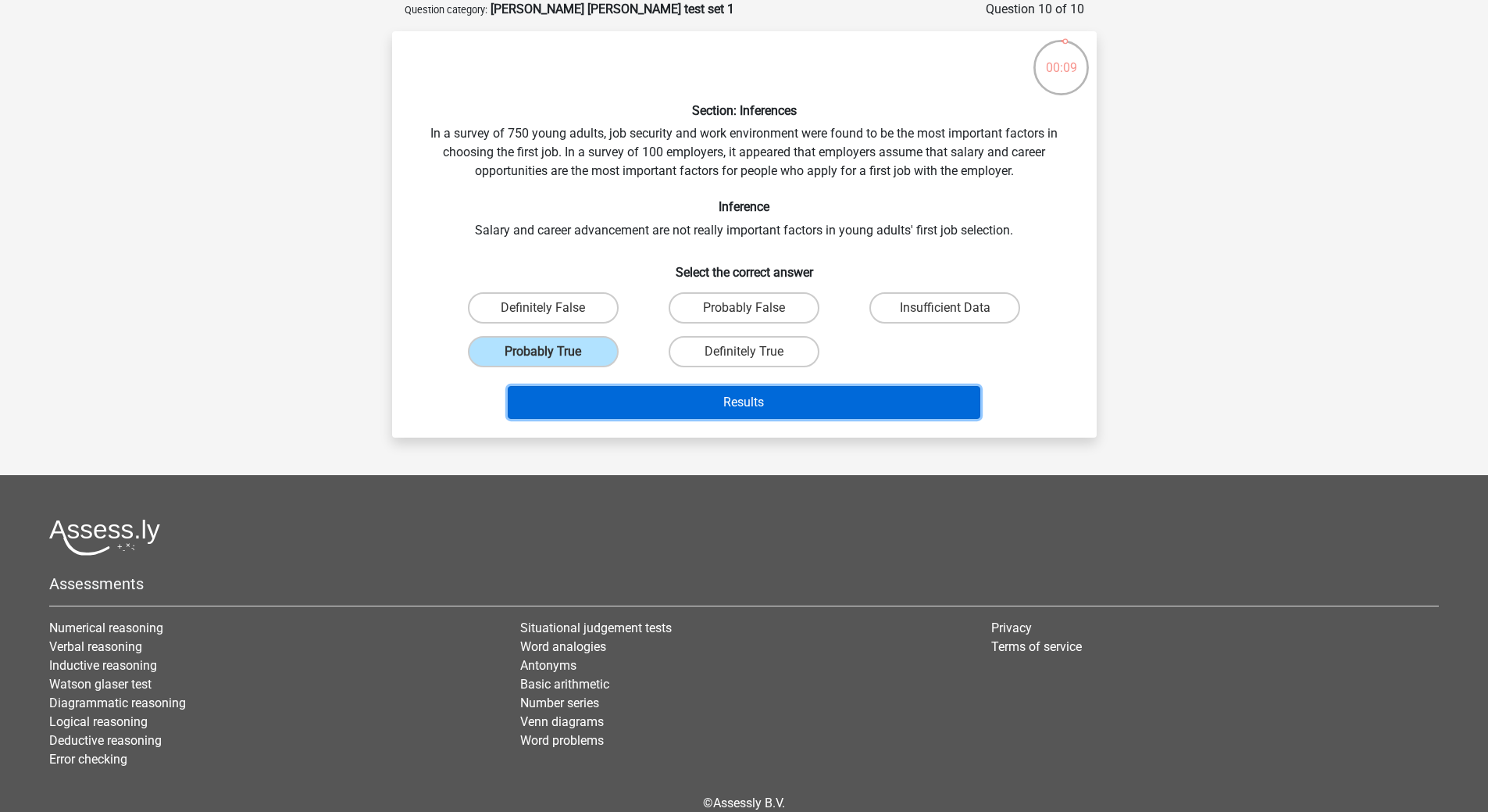
click at [719, 405] on button "Results" at bounding box center [744, 402] width 473 height 33
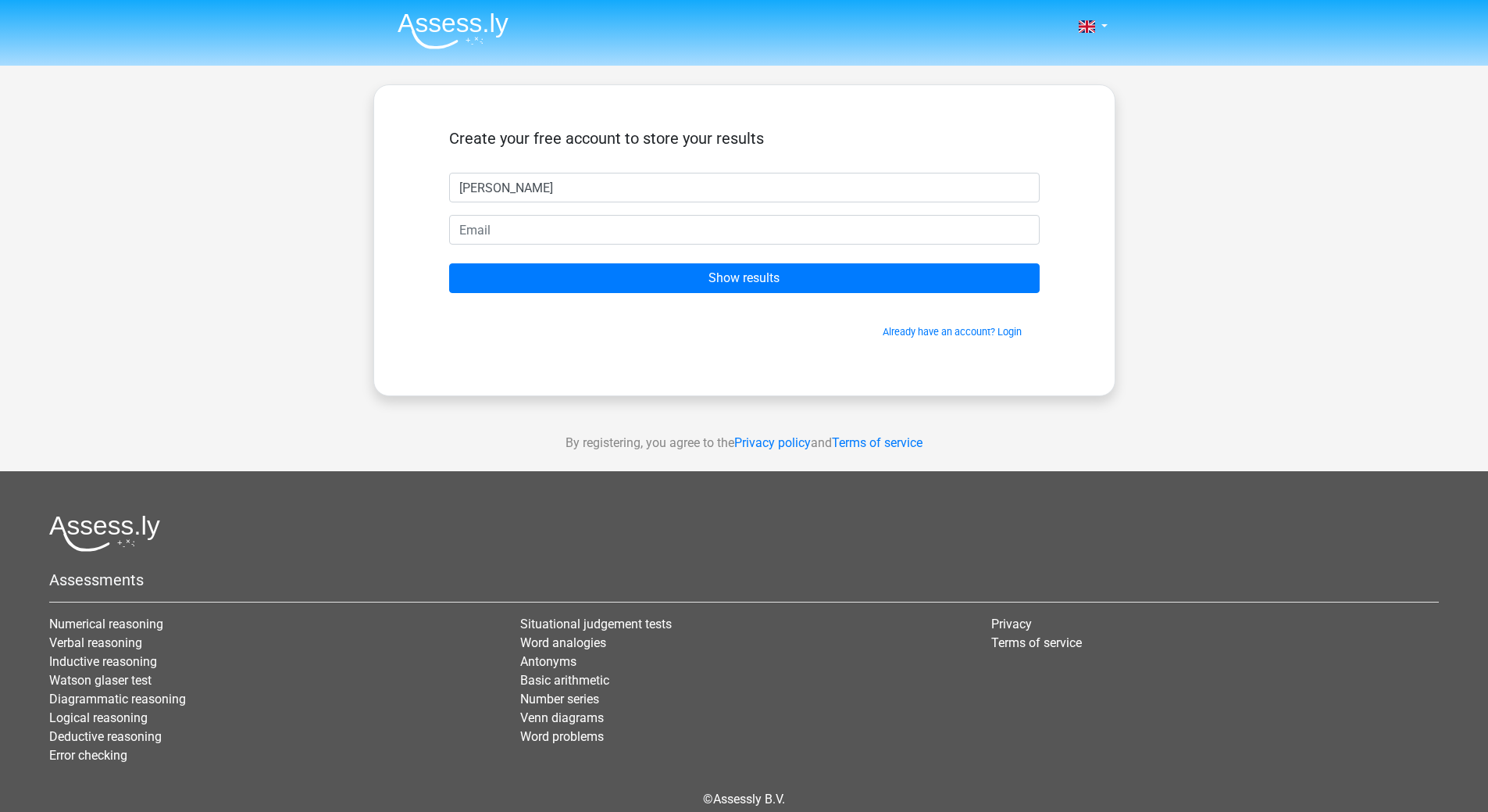
type input "nolan"
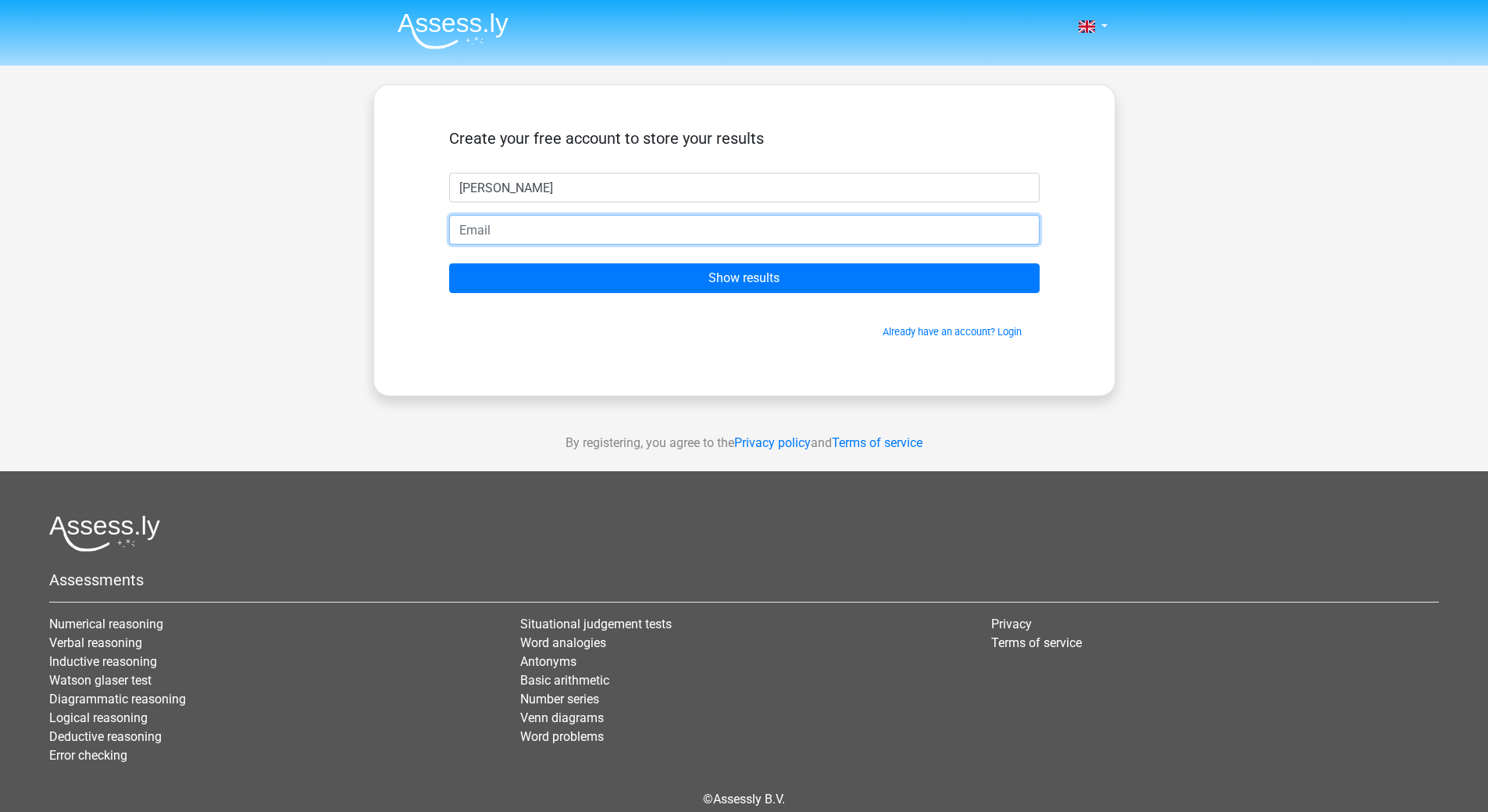
click at [471, 236] on input "email" at bounding box center [744, 230] width 590 height 30
type input "nbluntzer@gmail.com"
click at [449, 263] on input "Show results" at bounding box center [744, 278] width 590 height 30
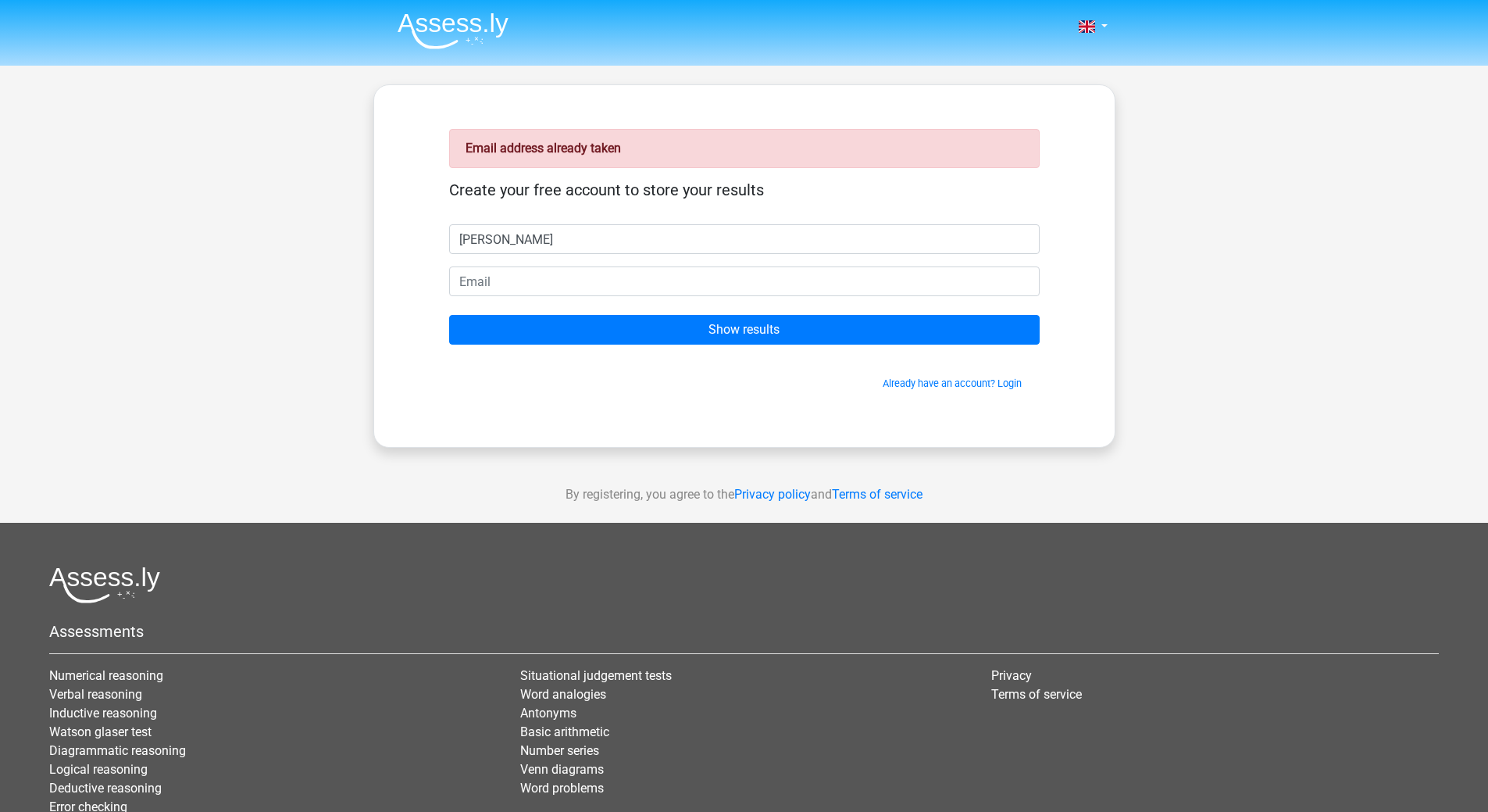
type input "[PERSON_NAME]"
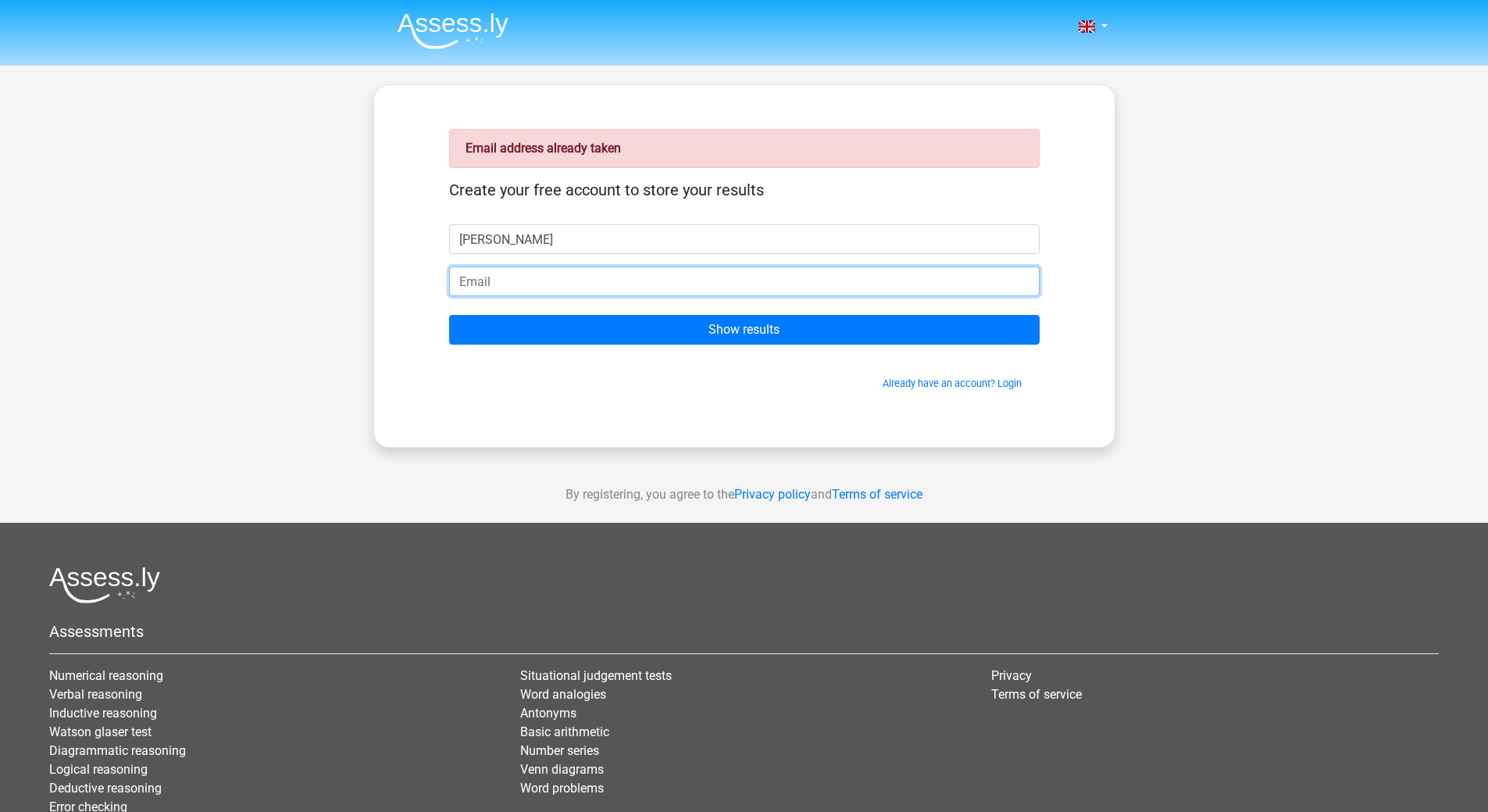
click at [483, 278] on input "email" at bounding box center [744, 281] width 590 height 30
click at [529, 283] on input "[EMAIL_ADDRESS][DOMAIN_NAME]" at bounding box center [744, 281] width 590 height 30
click at [530, 283] on input "[EMAIL_ADDRESS][DOMAIN_NAME]" at bounding box center [744, 281] width 590 height 30
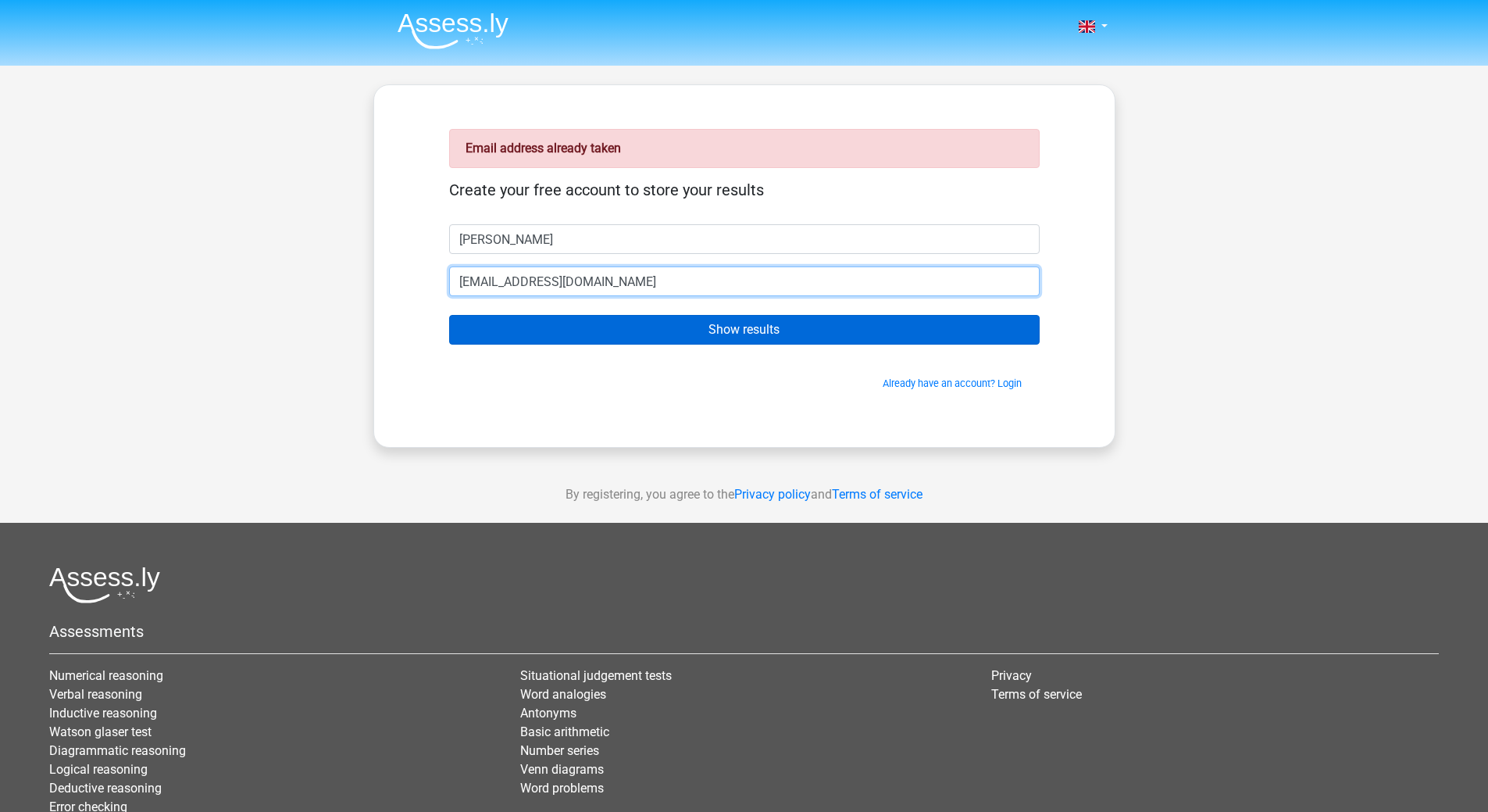
type input "[EMAIL_ADDRESS][DOMAIN_NAME]"
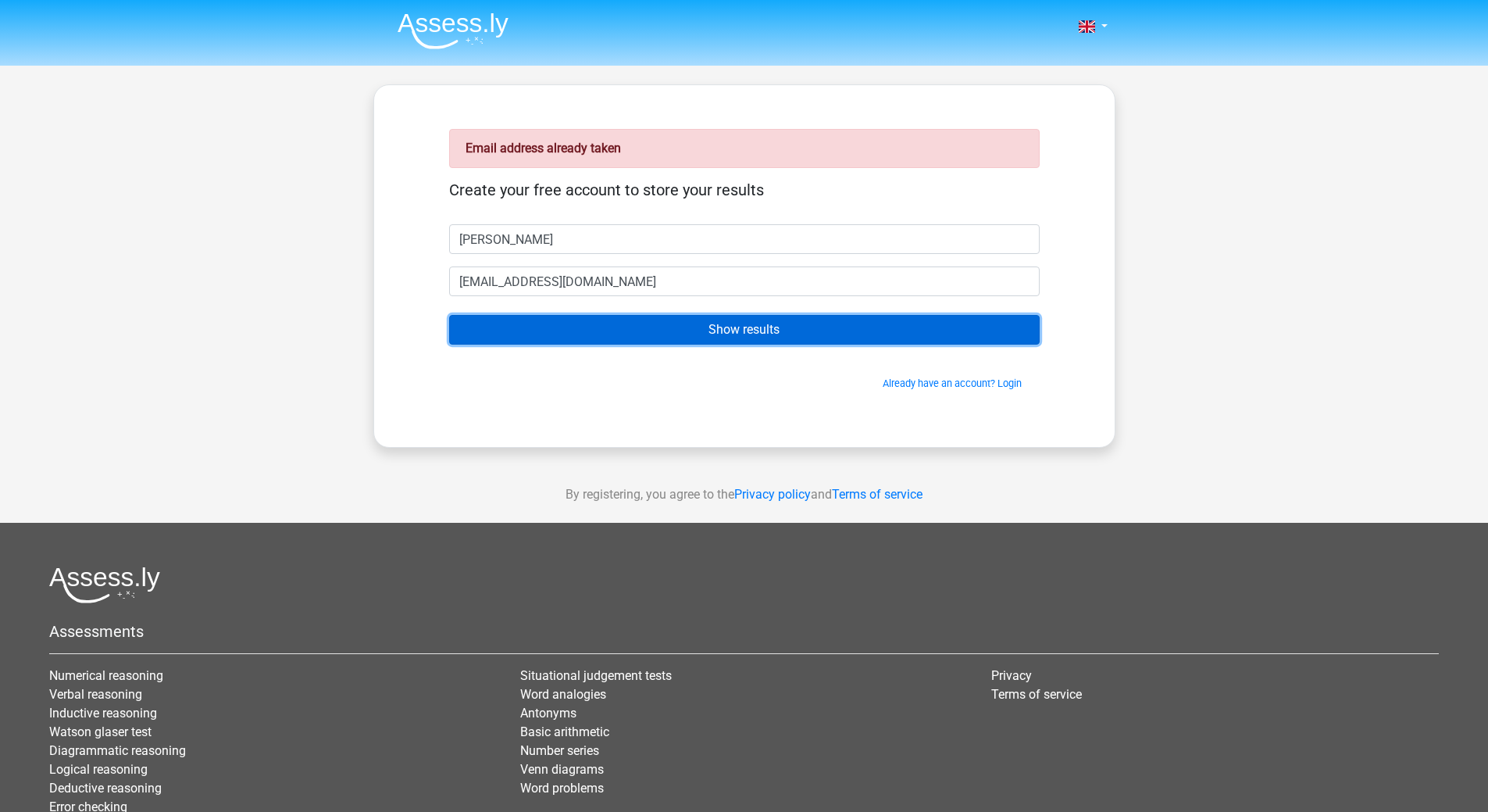
click at [733, 330] on input "Show results" at bounding box center [744, 330] width 590 height 30
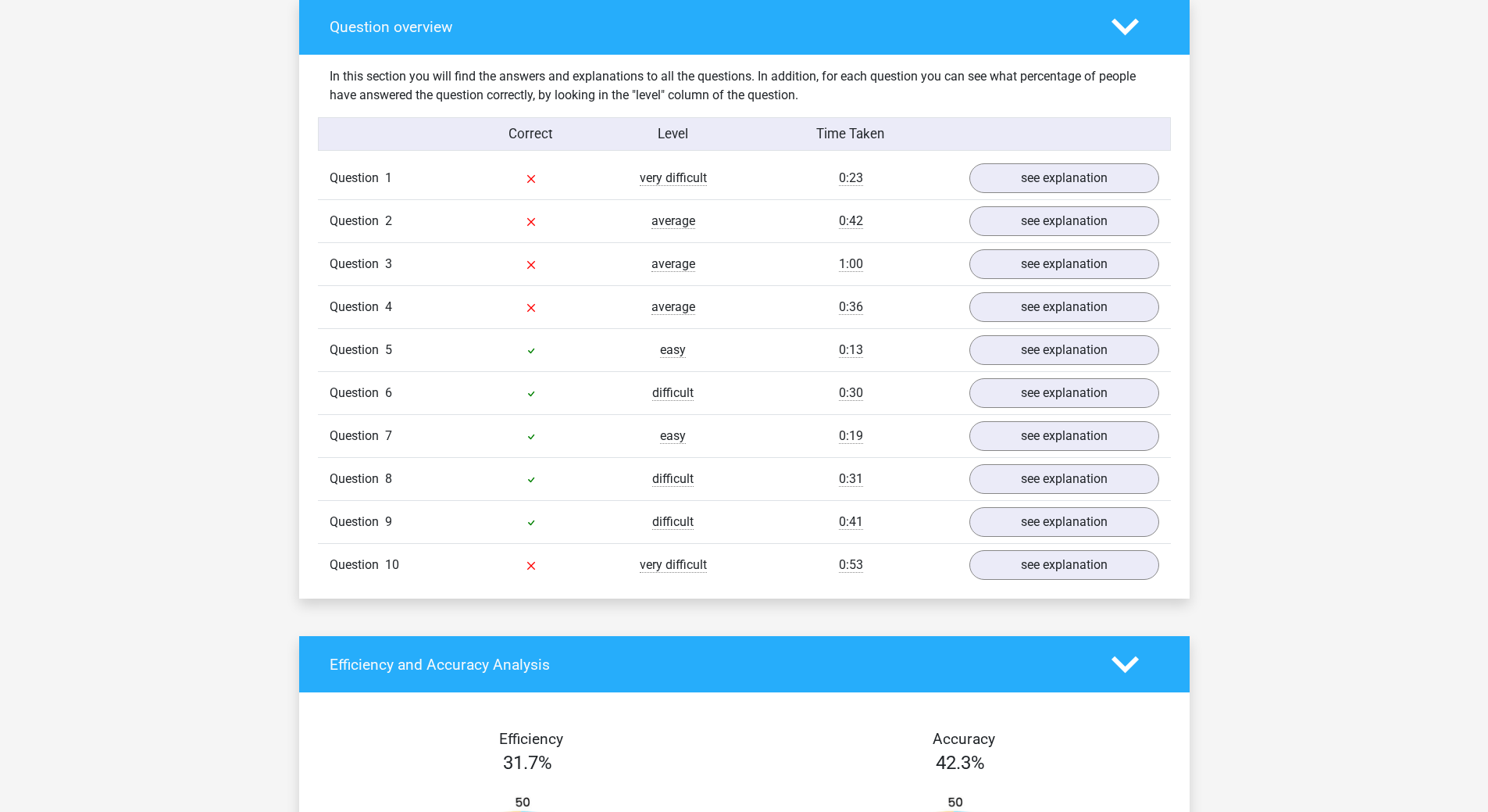
scroll to position [1251, 0]
